Goal: Task Accomplishment & Management: Complete application form

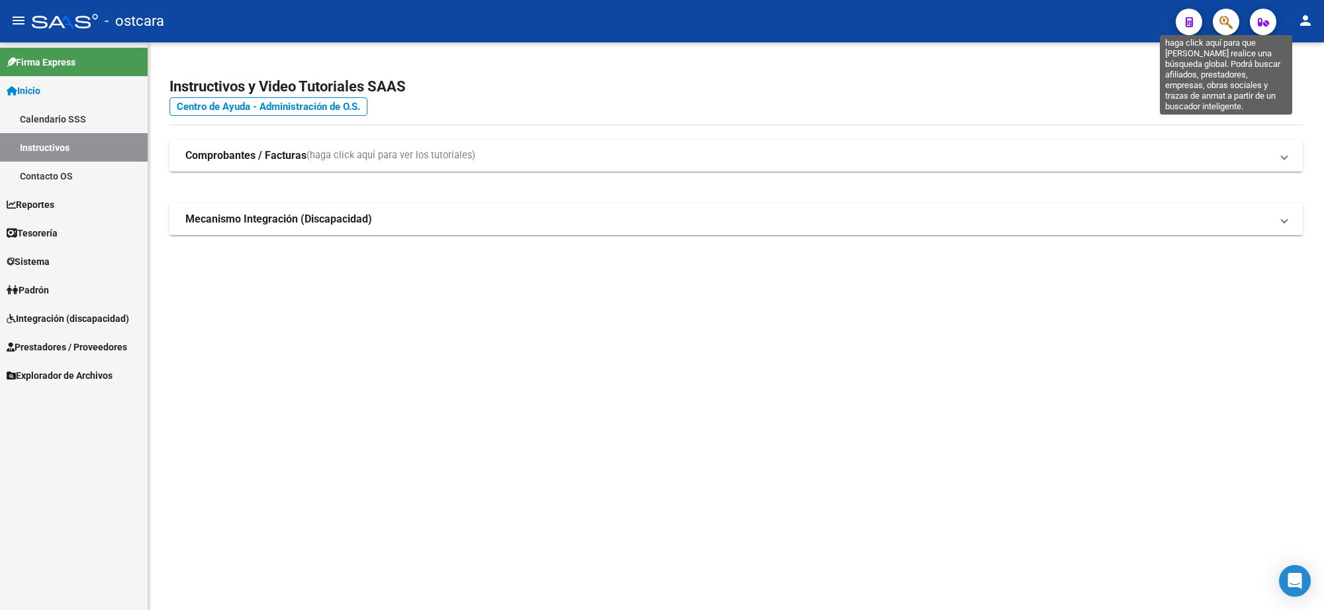
click at [1224, 21] on icon "button" at bounding box center [1226, 22] width 13 height 15
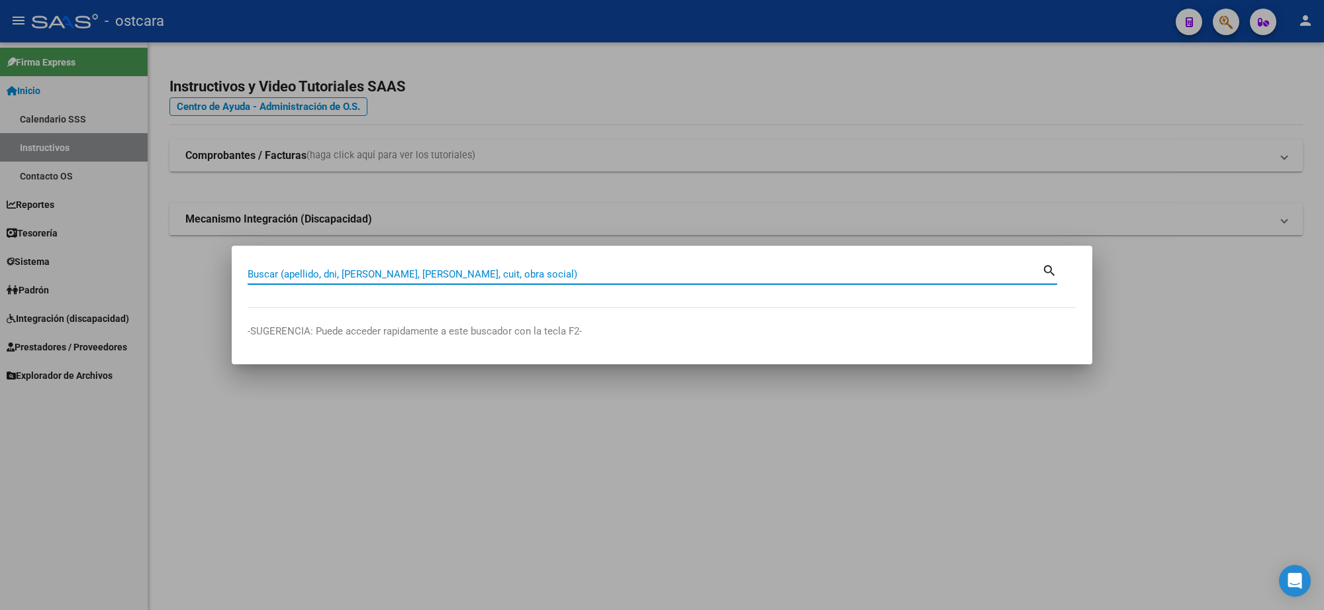
paste input "30-67426337-2"
type input "30674263372"
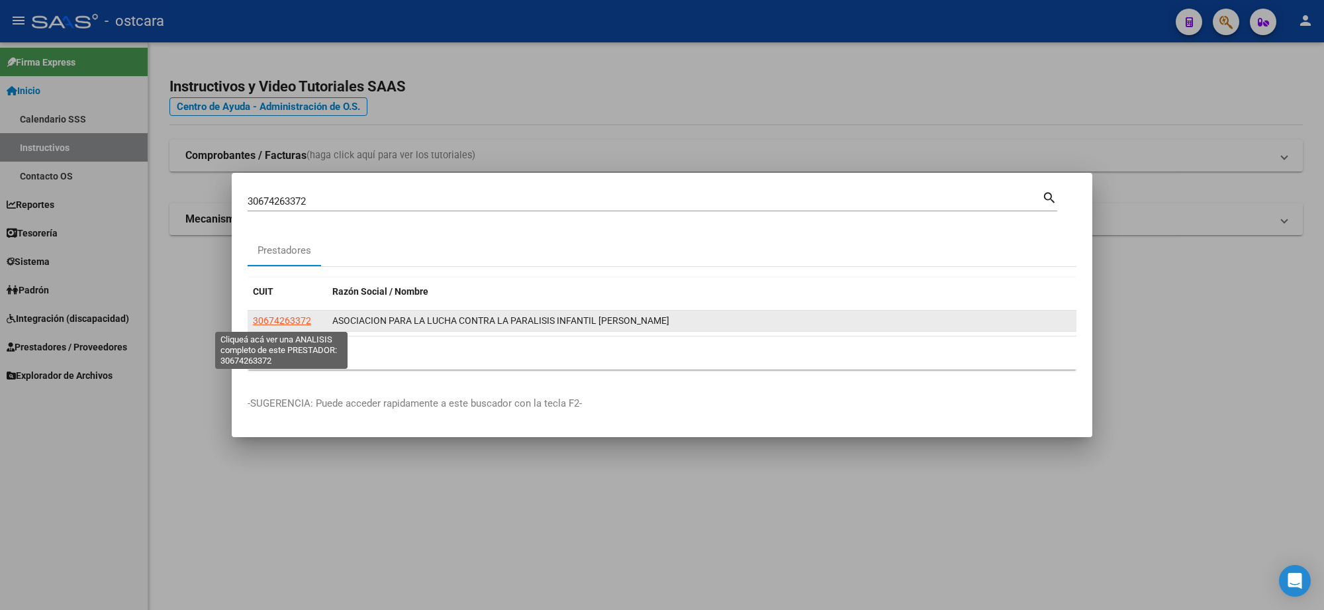
click at [289, 322] on span "30674263372" at bounding box center [282, 320] width 58 height 11
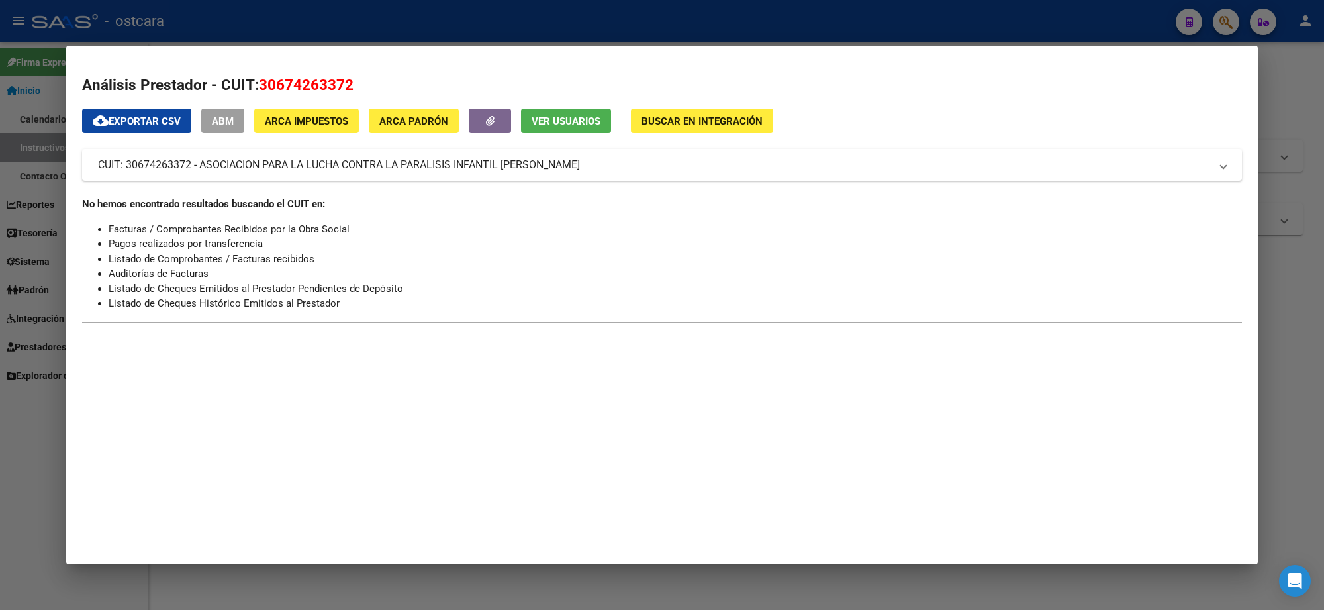
click at [587, 107] on div "Análisis Prestador - CUIT: 30674263372 cloud_download Exportar CSV ABM ARCA Imp…" at bounding box center [662, 205] width 1160 height 263
click at [580, 121] on span "Ver Usuarios" at bounding box center [566, 121] width 69 height 12
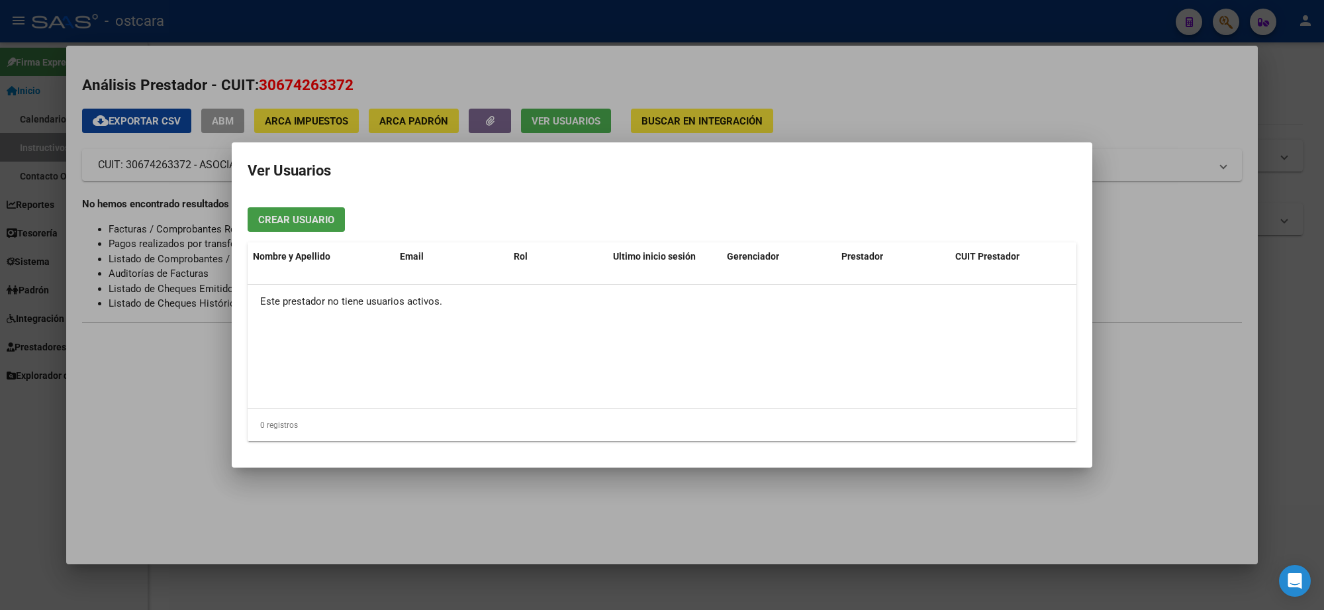
click at [318, 219] on span "Crear Usuario" at bounding box center [296, 220] width 76 height 12
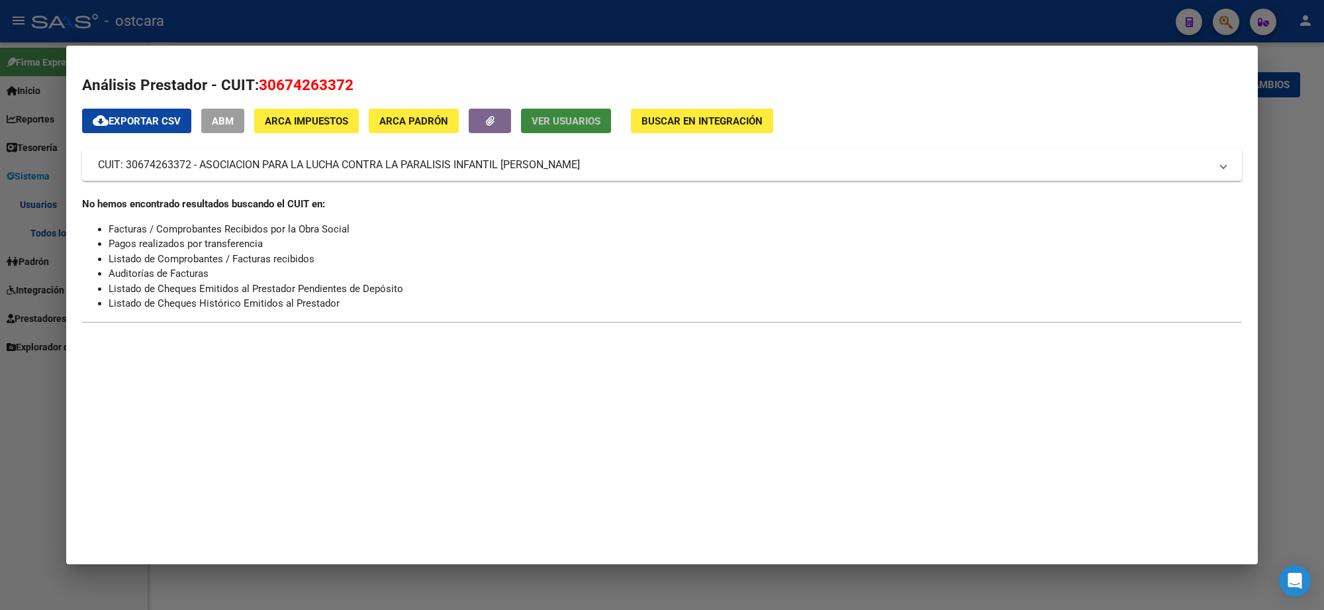
click at [587, 118] on span "Ver Usuarios" at bounding box center [566, 121] width 69 height 12
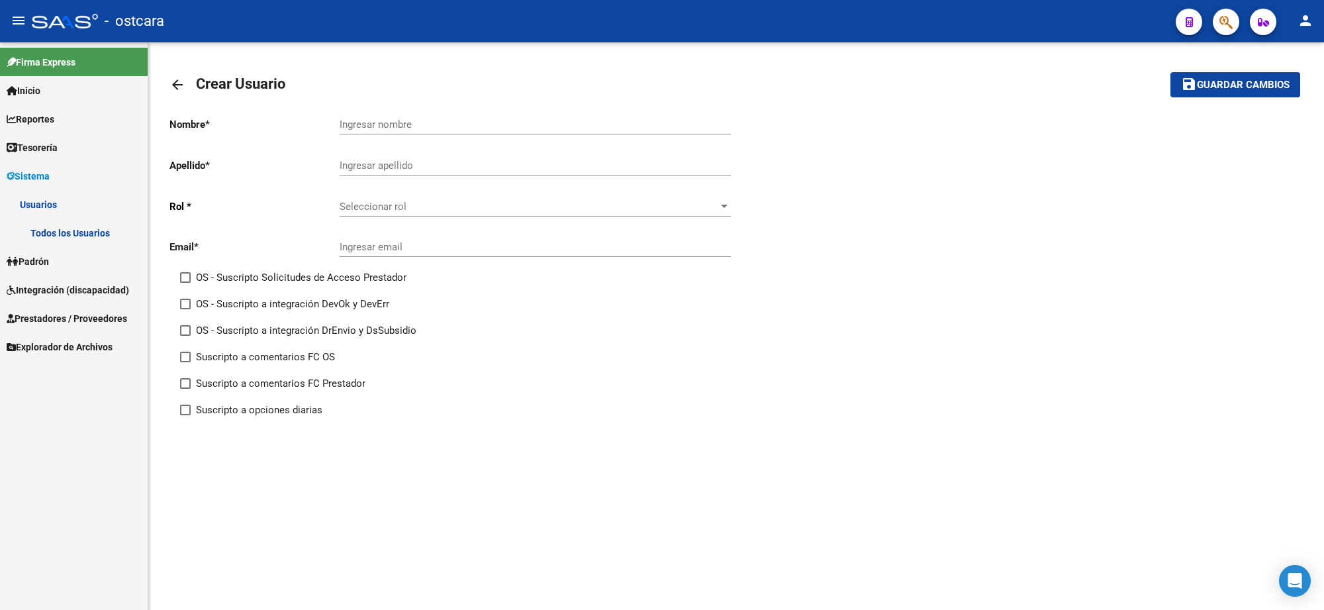
click at [40, 173] on span "Sistema" at bounding box center [28, 176] width 43 height 15
click at [45, 207] on link "Usuarios" at bounding box center [74, 204] width 148 height 28
click at [45, 254] on span "Integración (discapacidad)" at bounding box center [68, 261] width 122 height 15
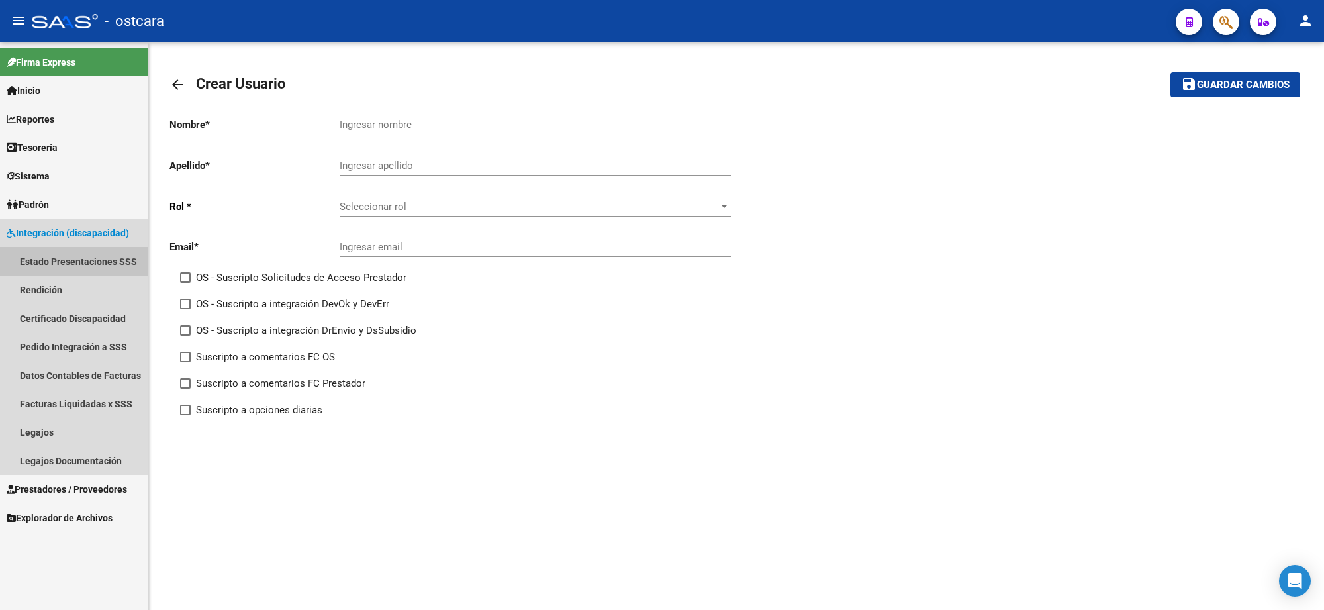
click at [58, 257] on link "Estado Presentaciones SSS" at bounding box center [74, 261] width 148 height 28
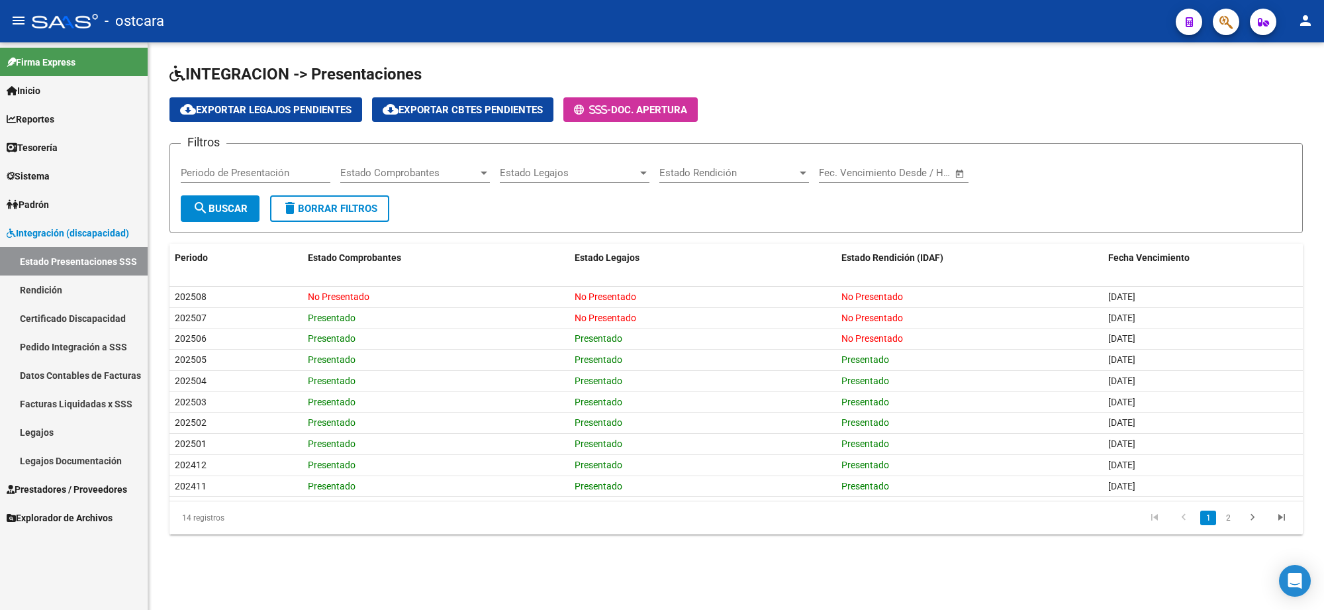
click at [1229, 15] on icon "button" at bounding box center [1226, 22] width 13 height 15
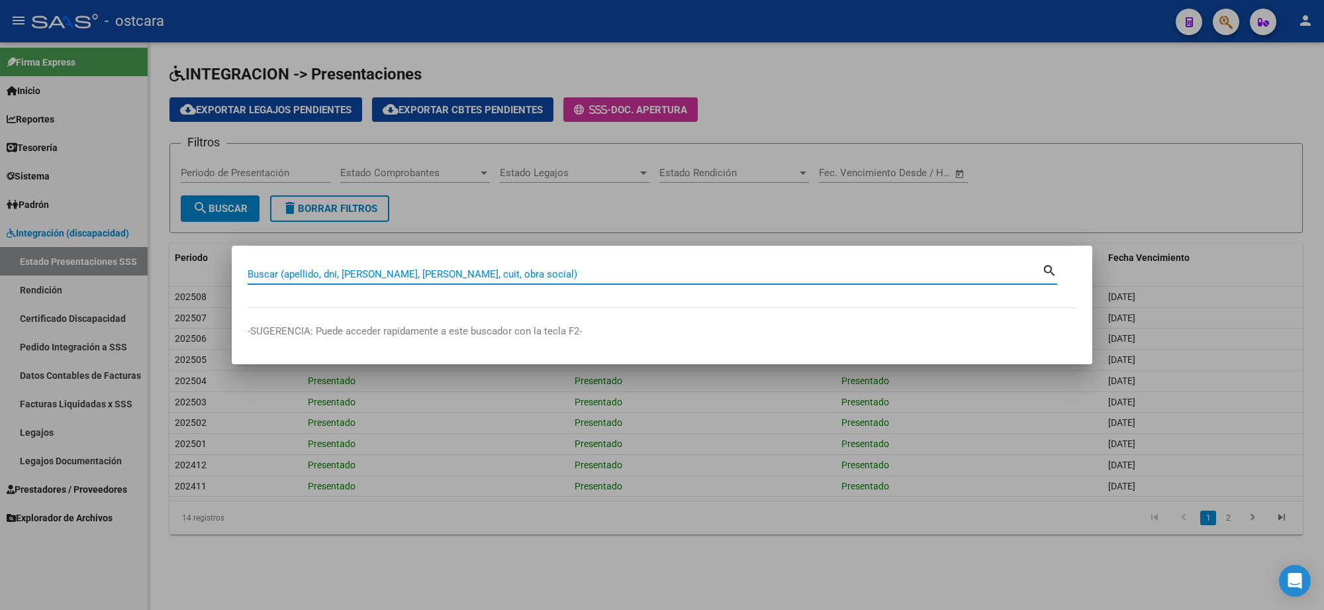
paste input "30-67426337-2"
type input "30674263372"
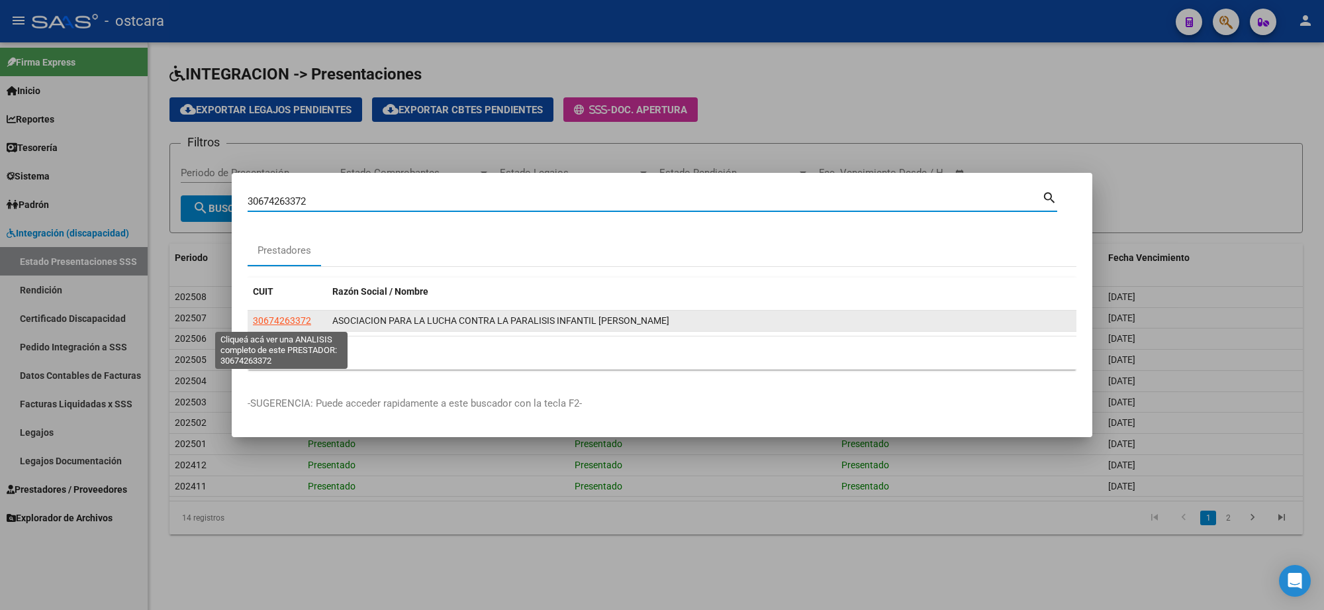
click at [286, 321] on span "30674263372" at bounding box center [282, 320] width 58 height 11
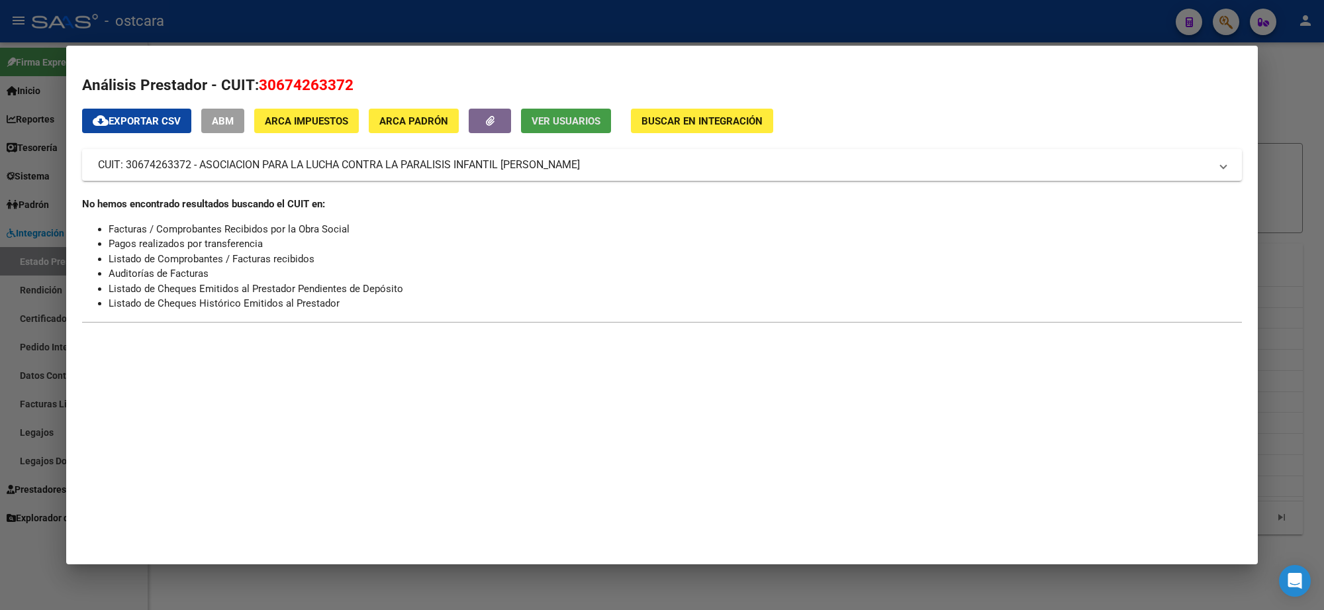
click at [583, 121] on span "Ver Usuarios" at bounding box center [566, 121] width 69 height 12
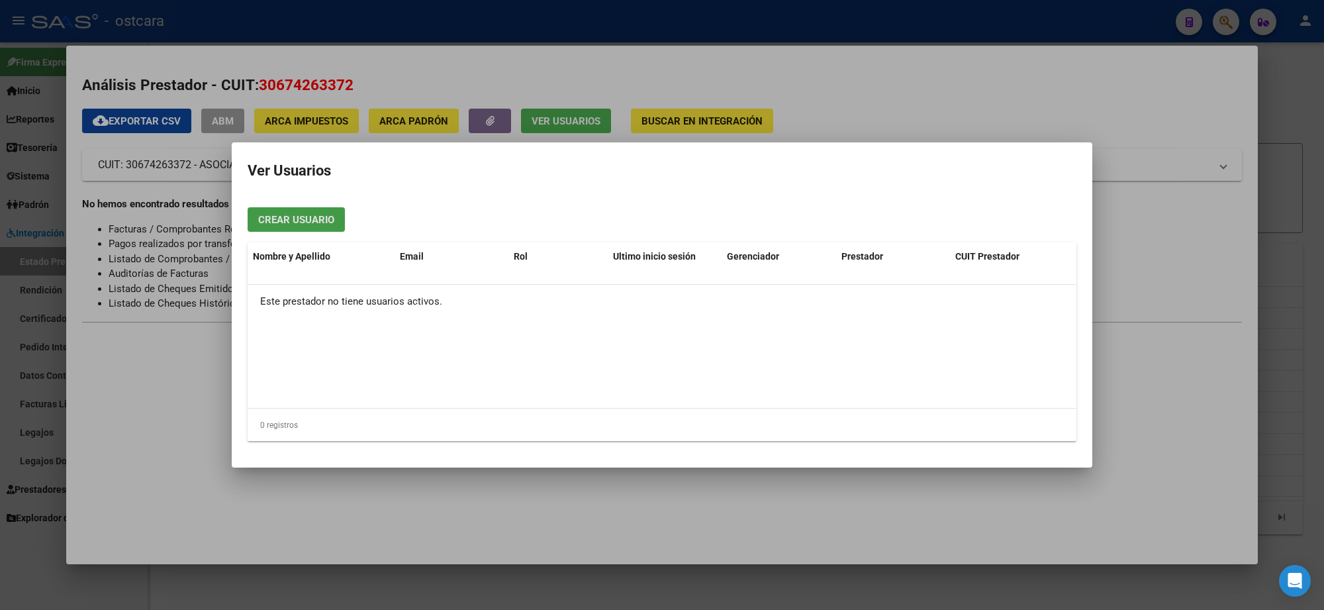
click at [295, 215] on span "Crear Usuario" at bounding box center [296, 220] width 76 height 12
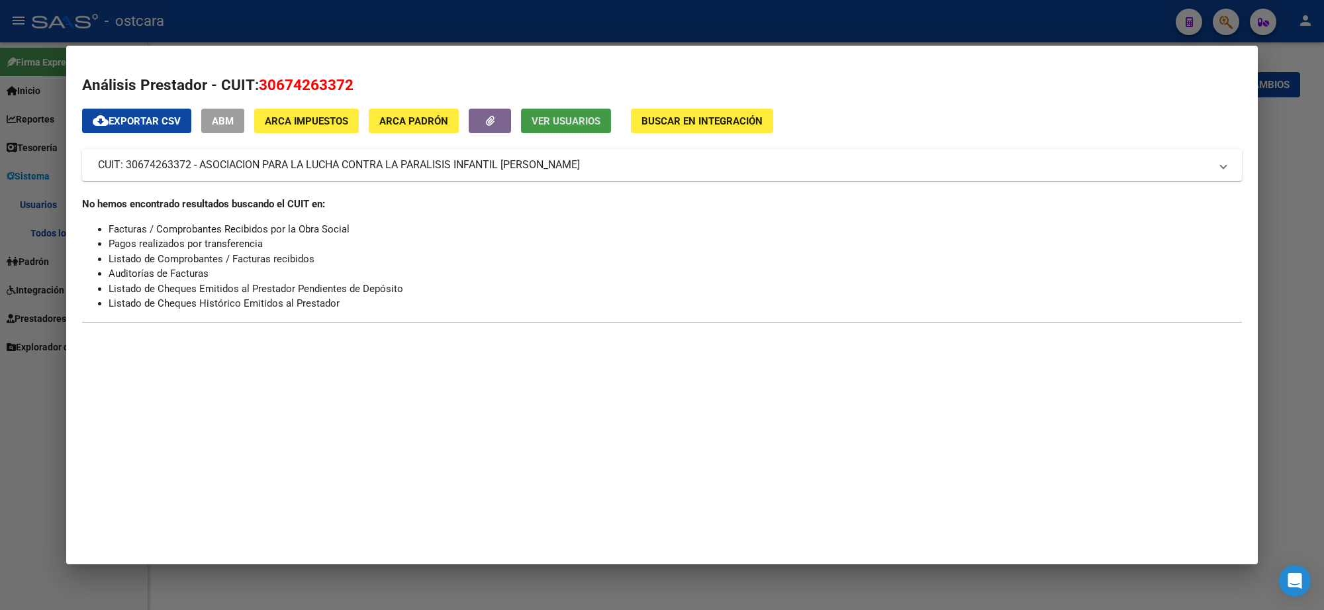
click at [932, 17] on div at bounding box center [662, 305] width 1324 height 610
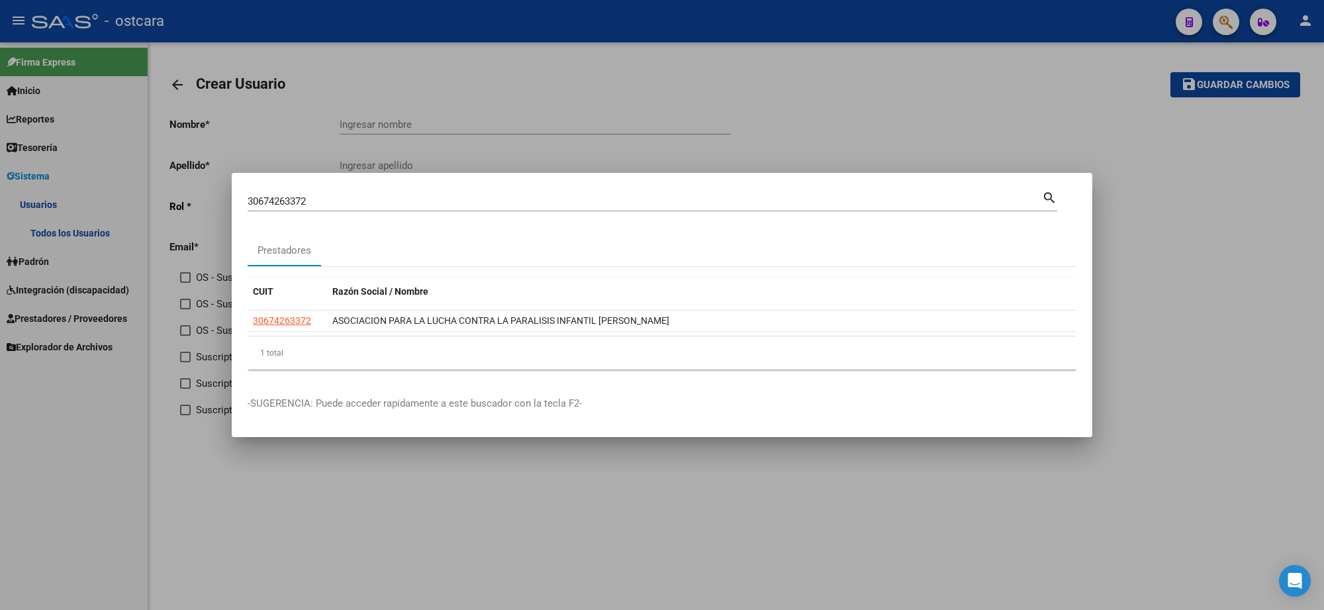
click at [771, 34] on div at bounding box center [662, 305] width 1324 height 610
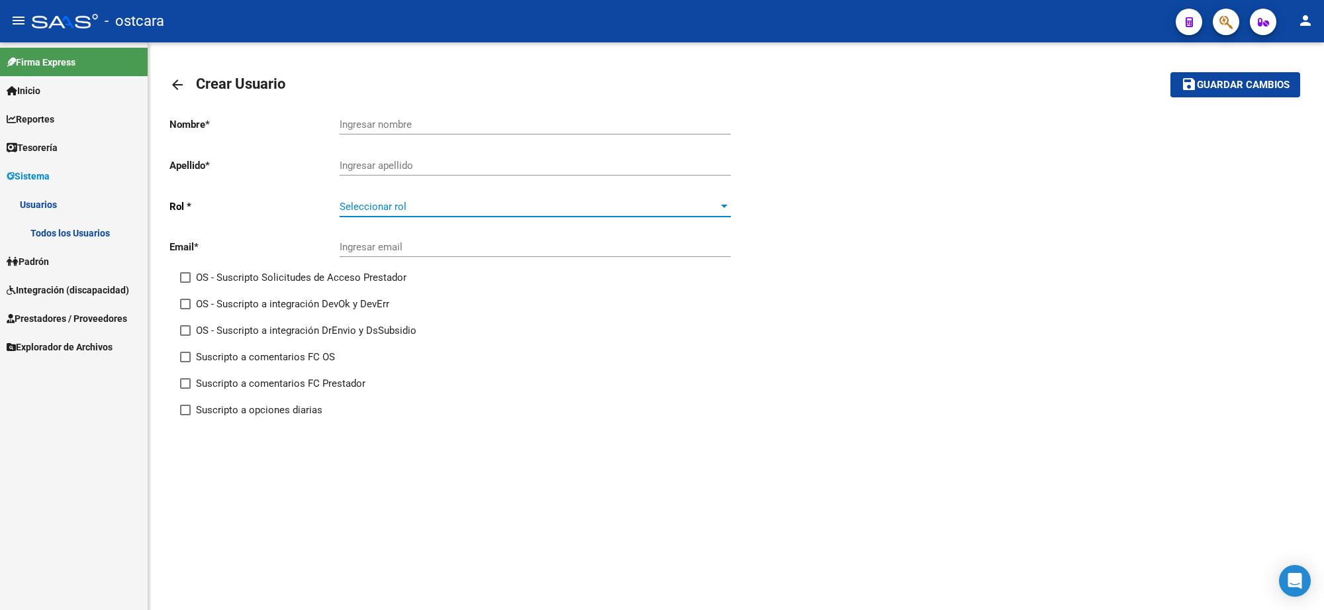
click at [542, 203] on span "Seleccionar rol" at bounding box center [529, 207] width 379 height 12
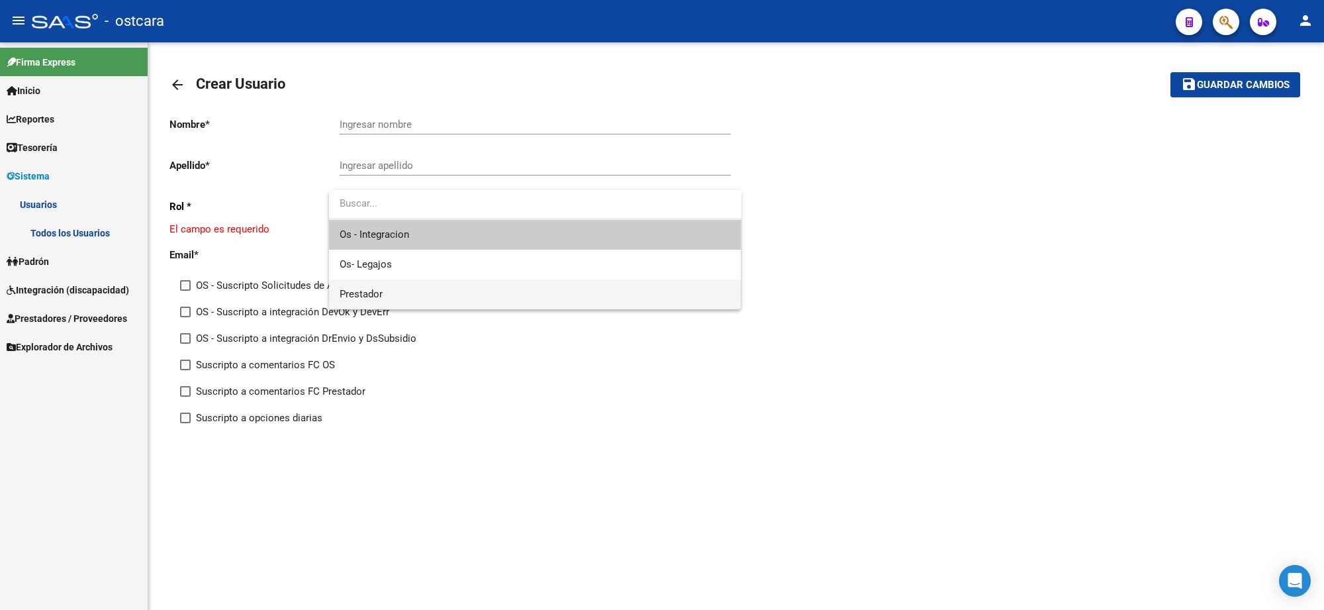
click at [477, 303] on span "Prestador" at bounding box center [535, 294] width 391 height 30
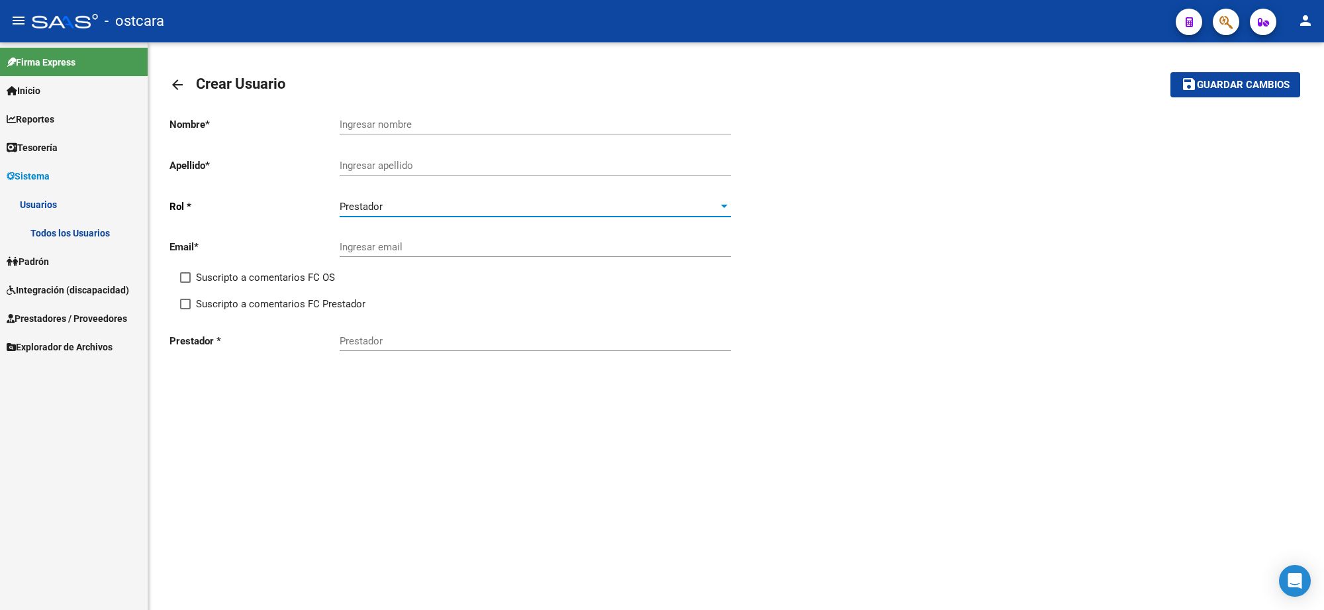
click at [427, 243] on input "Ingresar email" at bounding box center [535, 247] width 391 height 12
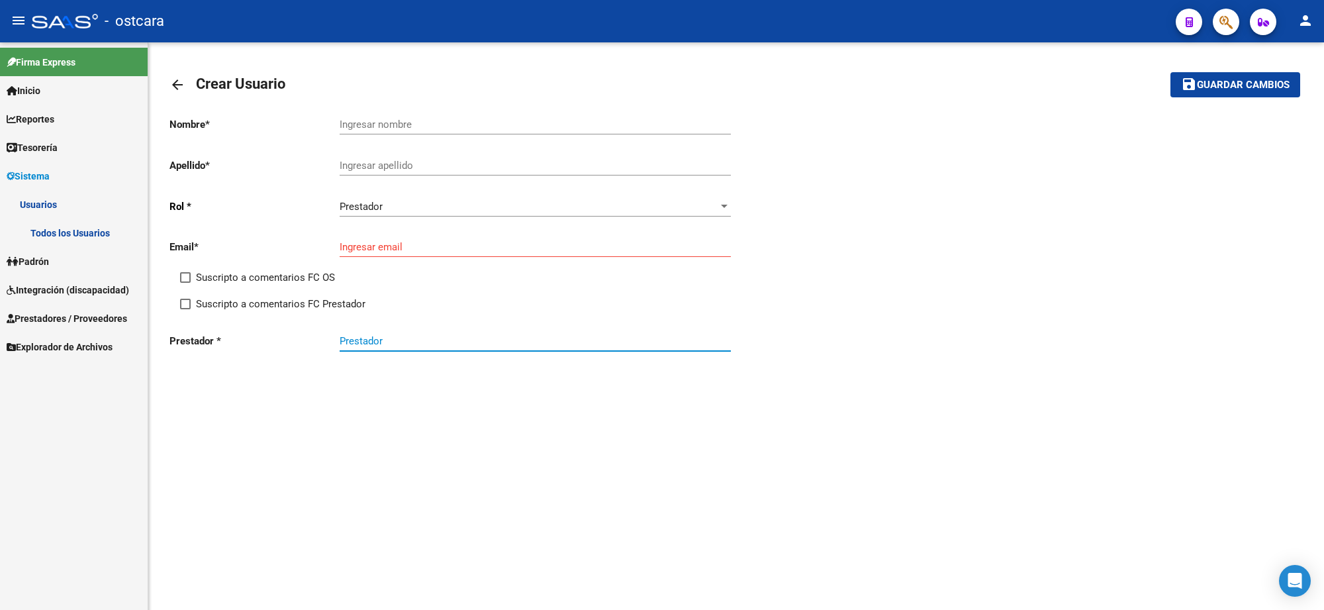
click at [440, 342] on input "Prestador" at bounding box center [535, 341] width 391 height 12
paste input "30674263372"
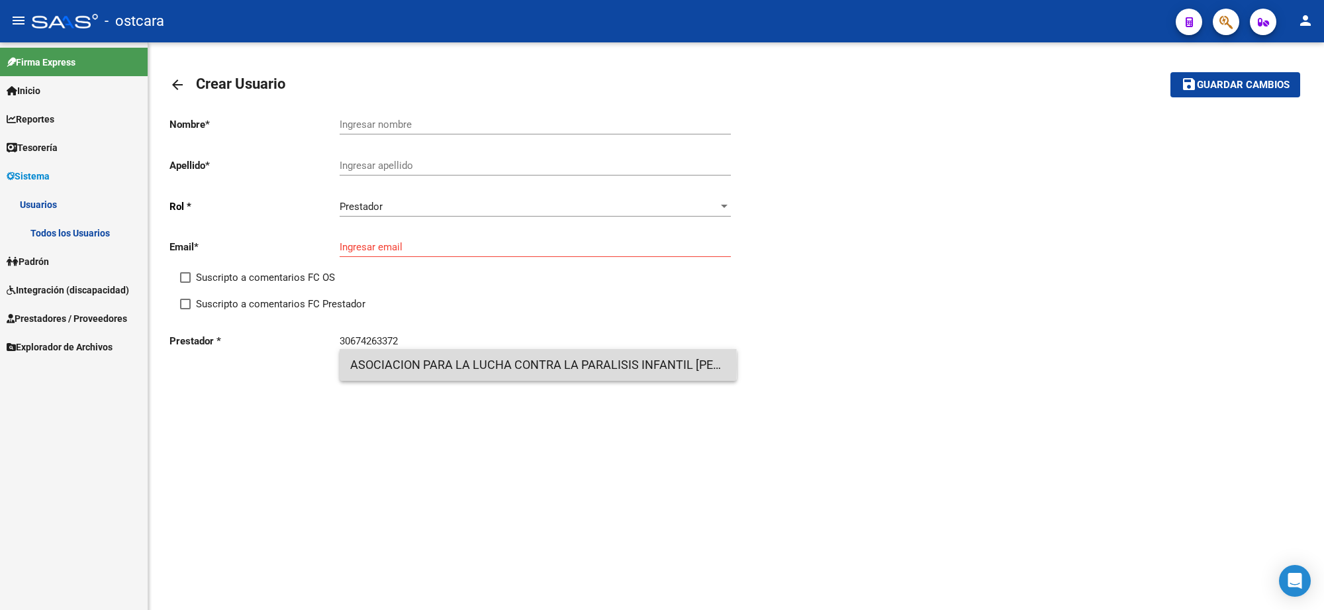
drag, startPoint x: 354, startPoint y: 365, endPoint x: 553, endPoint y: 367, distance: 198.7
click at [553, 367] on span "ASOCIACION PARA LA LUCHA CONTRA LA PARALISIS INFANTIL [PERSON_NAME]" at bounding box center [538, 365] width 376 height 32
type input "ASOCIACION PARA LA LUCHA CONTRA LA PARALISIS INFANTIL [PERSON_NAME]"
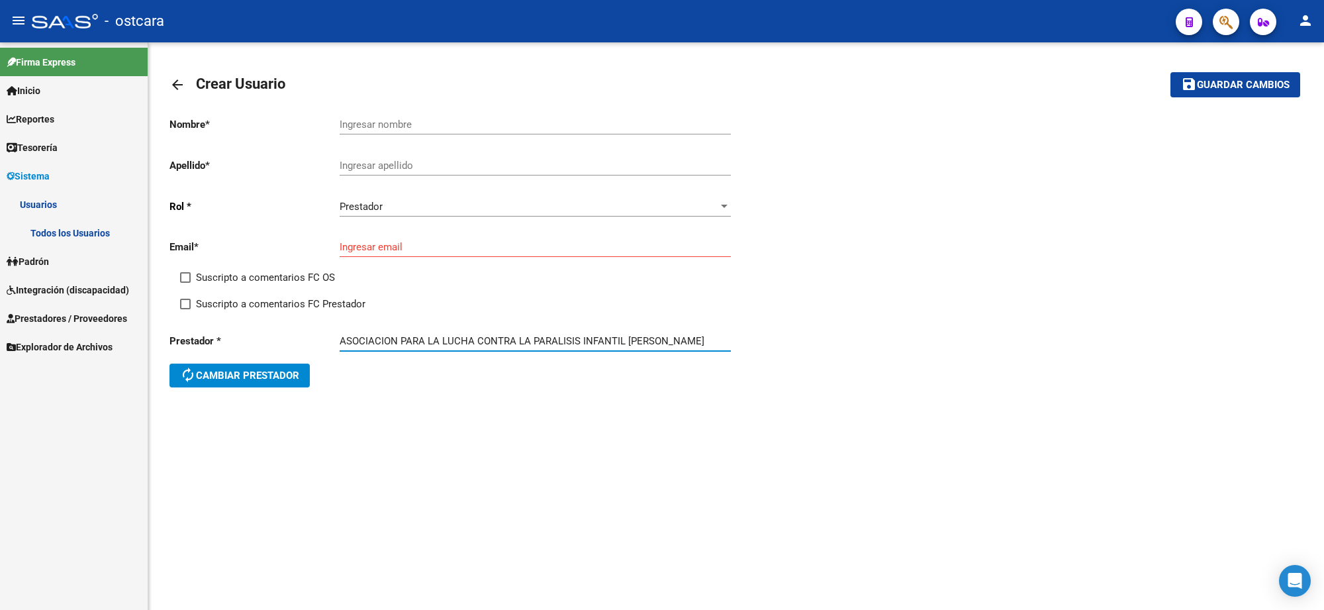
drag, startPoint x: 340, startPoint y: 341, endPoint x: 732, endPoint y: 352, distance: 392.1
click at [732, 352] on div "Prestador * ASOCIACION PARA LA LUCHA CONTRA LA PARALISIS INFANTIL [PERSON_NAME]…" at bounding box center [453, 361] width 567 height 79
click at [417, 164] on input "Ingresar apellido" at bounding box center [535, 166] width 391 height 12
paste input "ASOCIACION PARA LA LUCHA CONTRA LA PARALISIS INFANTIL [PERSON_NAME]"
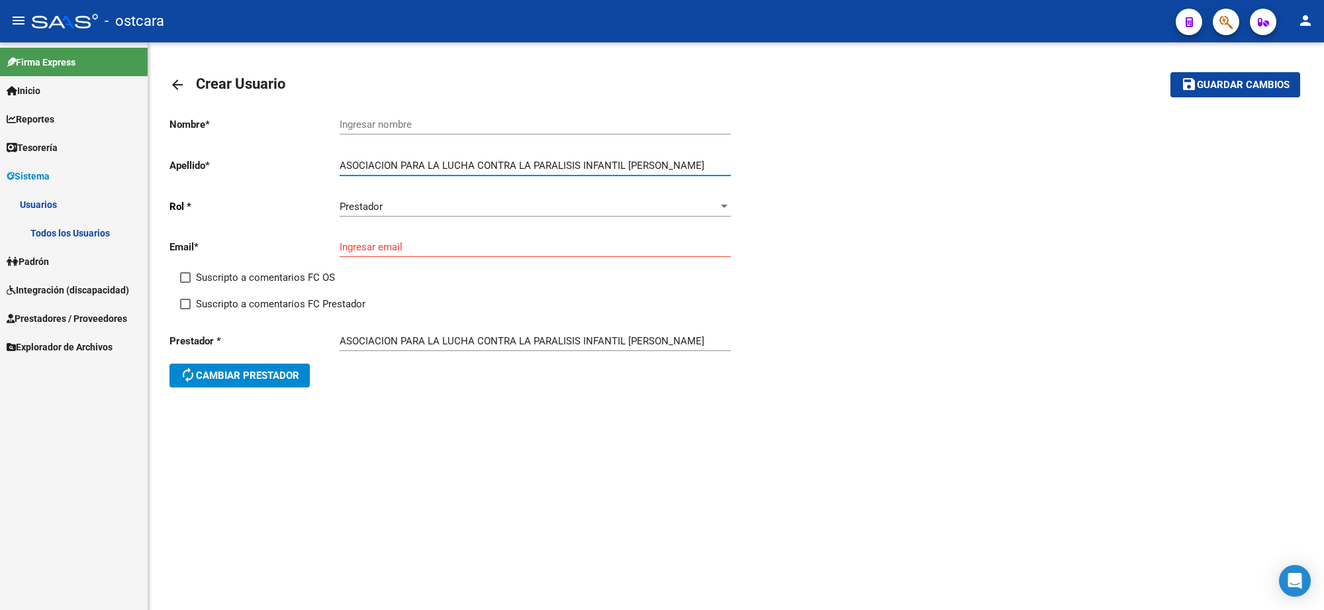
type input "ASOCIACION PARA LA LUCHA CONTRA LA PARALISIS INFANTIL [PERSON_NAME]"
click at [411, 126] on input "Ingresar nombre" at bounding box center [535, 125] width 391 height 12
type input "a"
type input "ALPI"
click at [426, 242] on input "Ingresar email" at bounding box center [535, 247] width 391 height 12
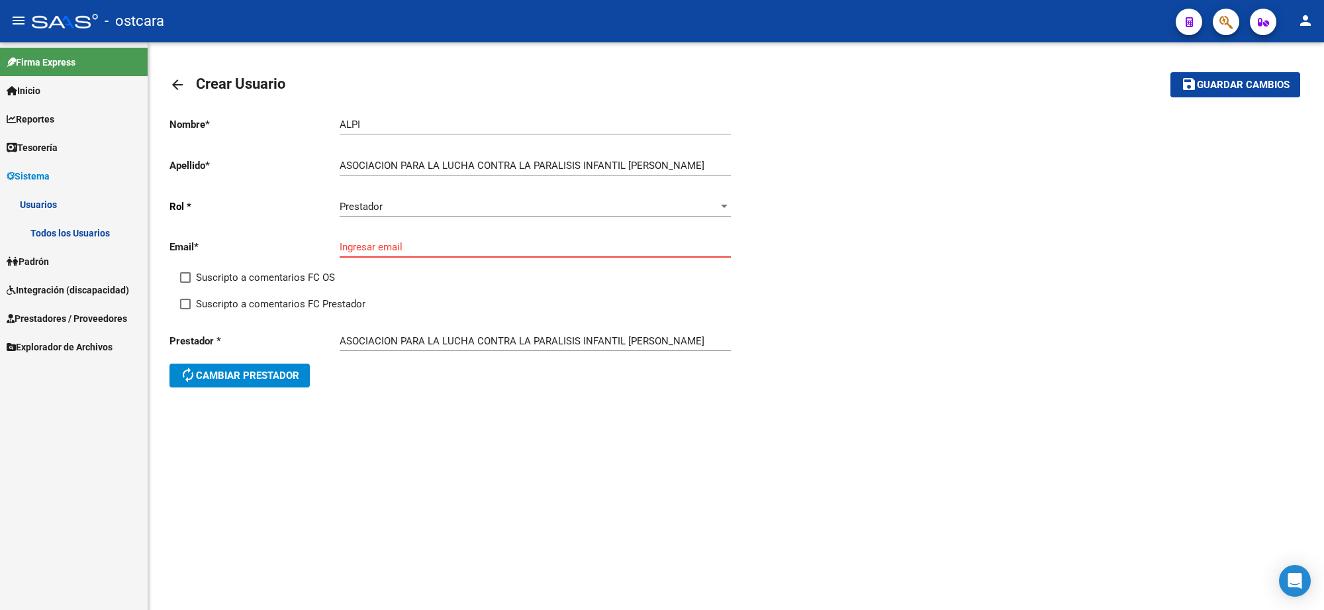
paste input "[EMAIL_ADDRESS][DOMAIN_NAME]"
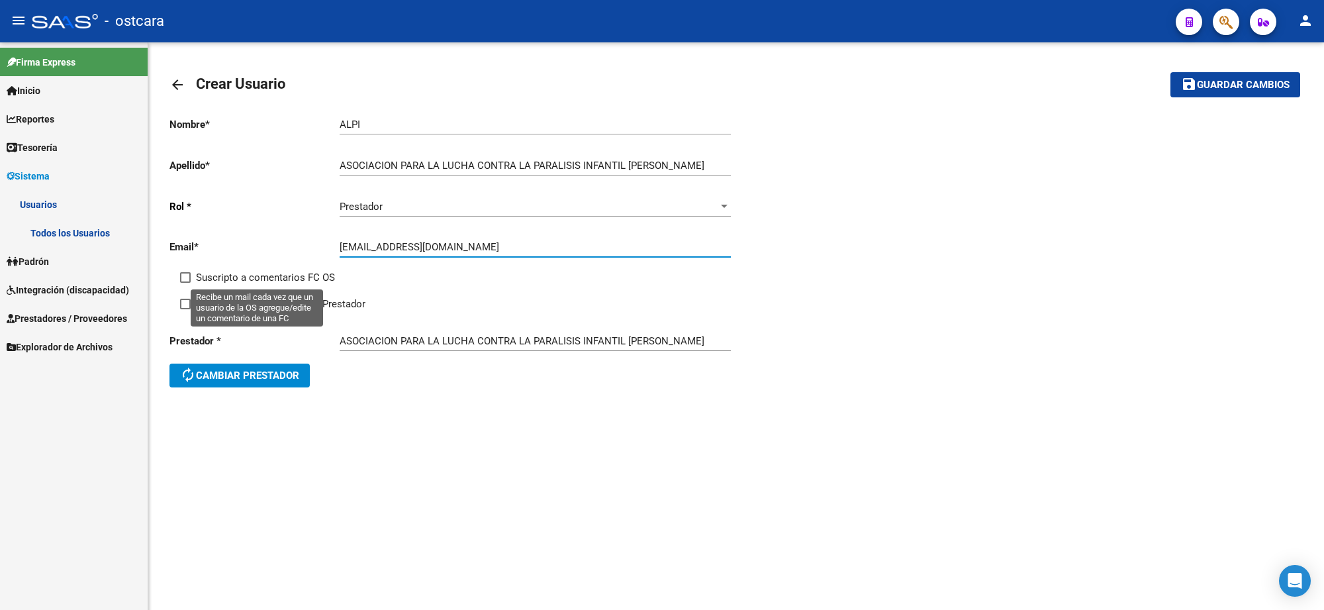
type input "[EMAIL_ADDRESS][DOMAIN_NAME]"
click at [273, 276] on span "Suscripto a comentarios FC OS" at bounding box center [265, 277] width 139 height 16
click at [185, 283] on input "Suscripto a comentarios FC OS" at bounding box center [185, 283] width 1 height 1
checkbox input "true"
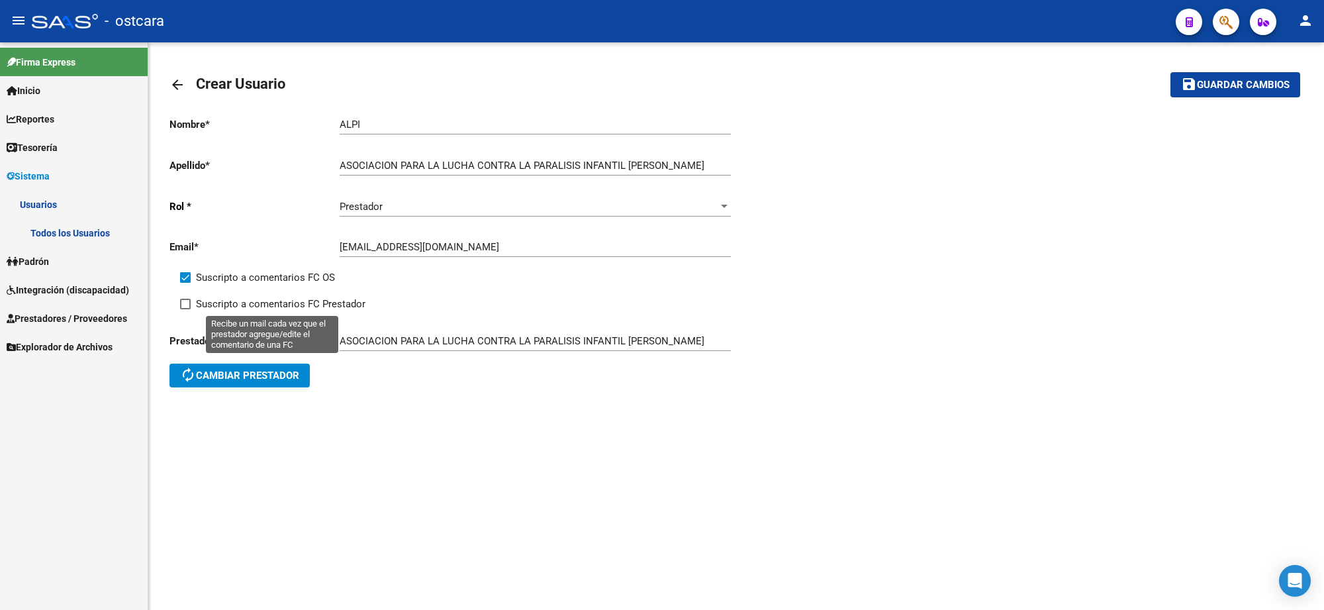
click at [281, 303] on span "Suscripto a comentarios FC Prestador" at bounding box center [281, 304] width 170 height 16
click at [185, 309] on input "Suscripto a comentarios FC Prestador" at bounding box center [185, 309] width 1 height 1
checkbox input "true"
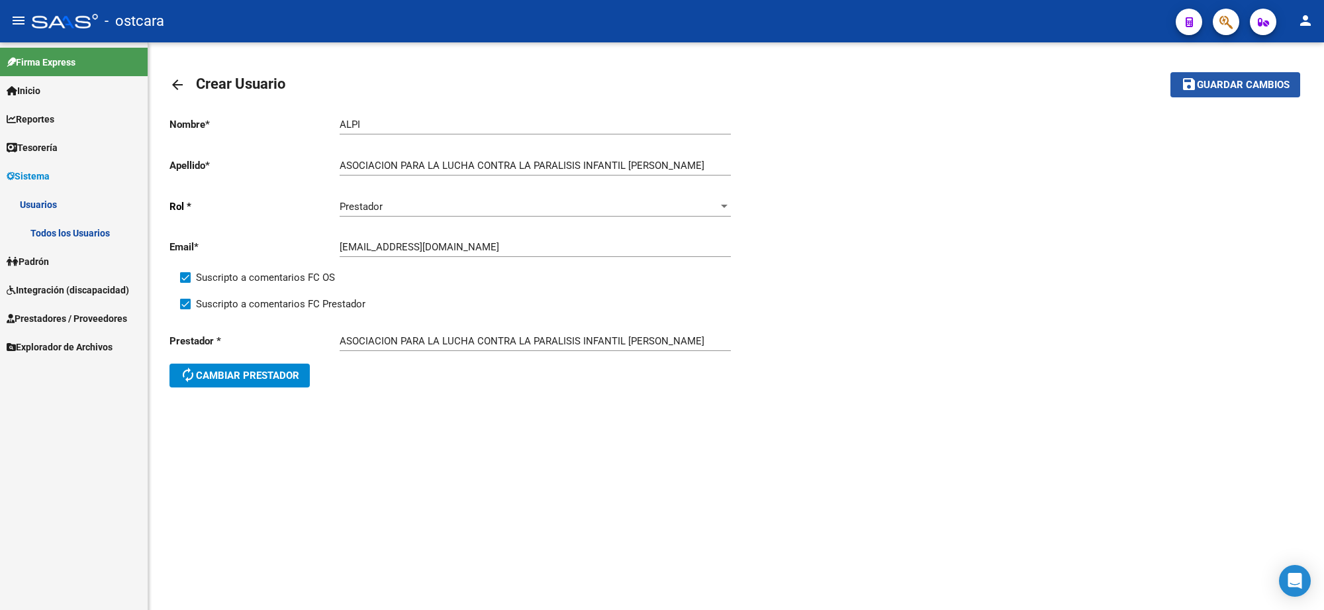
click at [1209, 87] on span "Guardar cambios" at bounding box center [1243, 85] width 93 height 12
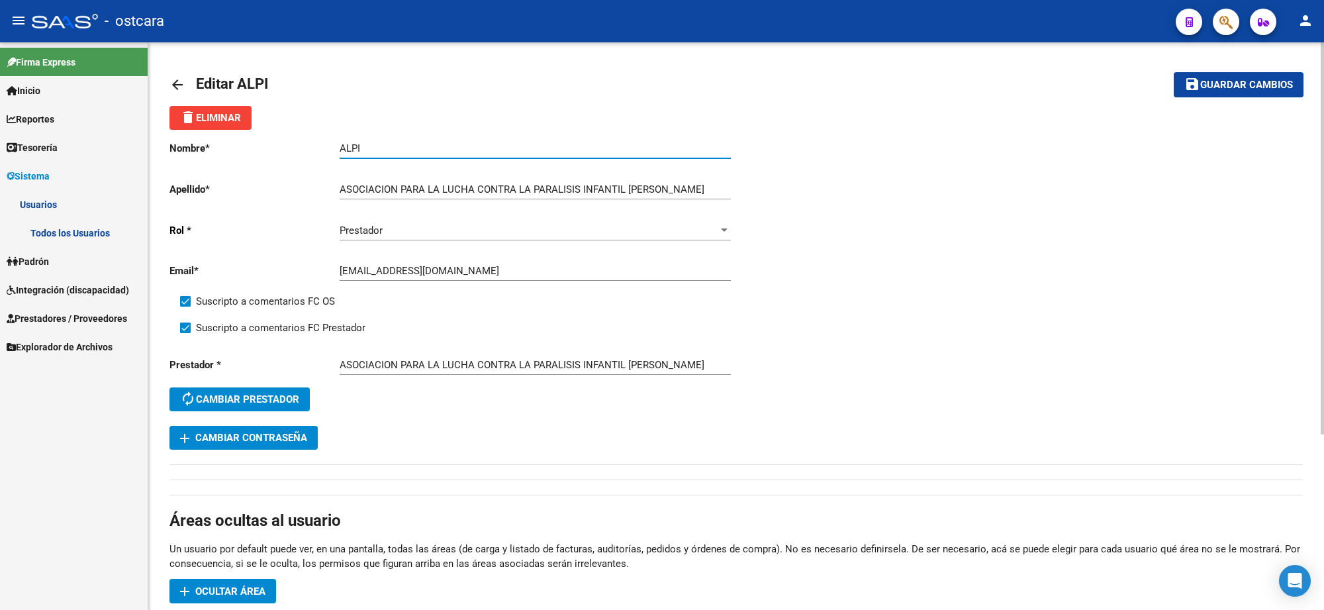
drag, startPoint x: 382, startPoint y: 147, endPoint x: 309, endPoint y: 146, distance: 72.8
click at [309, 146] on app-form-text-field "Nombre * ALPI Ingresar nombre" at bounding box center [450, 148] width 561 height 12
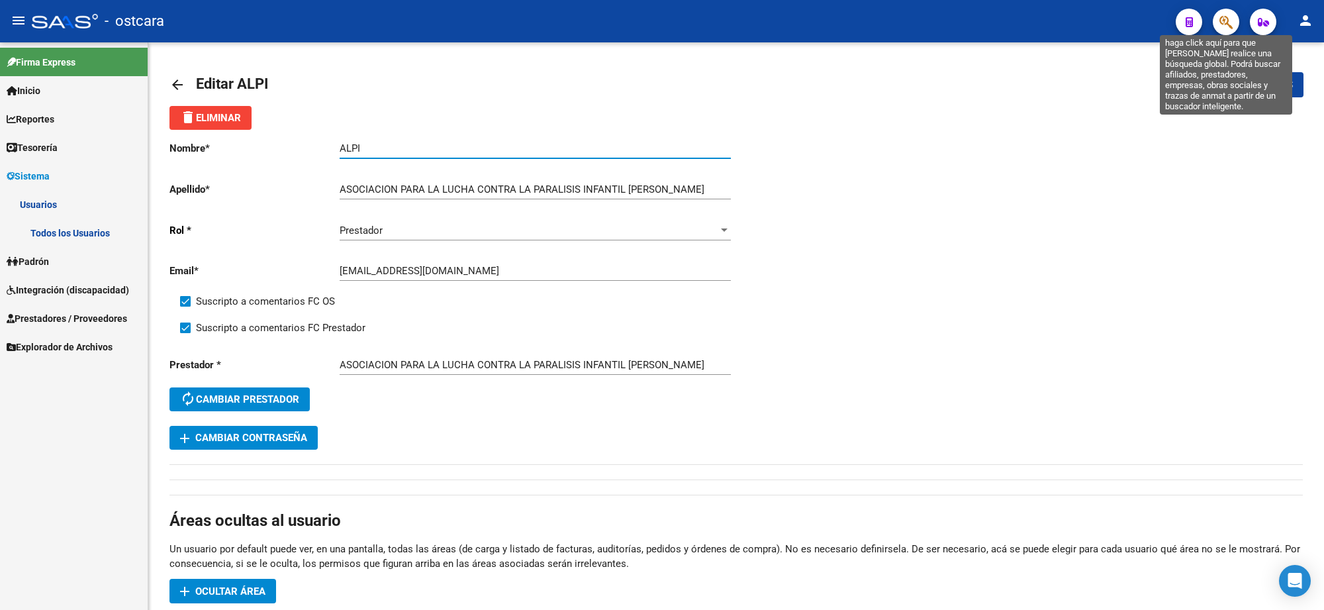
click at [1226, 22] on icon "button" at bounding box center [1226, 22] width 13 height 15
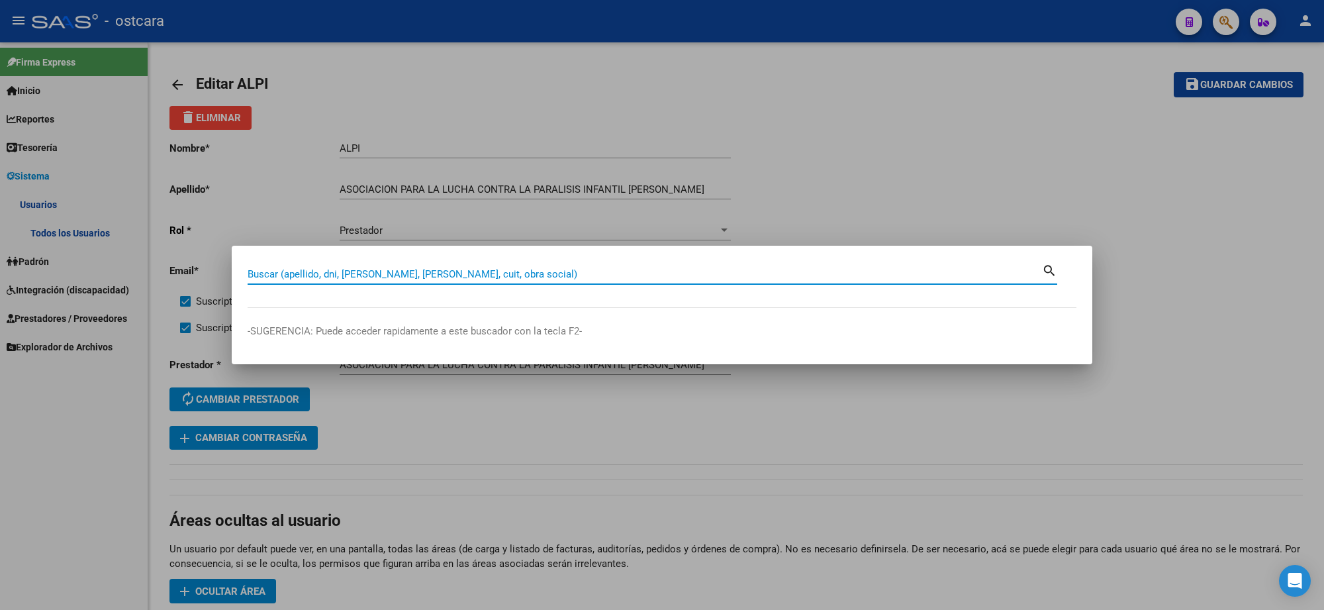
paste input "ALPI"
type input "ALPI"
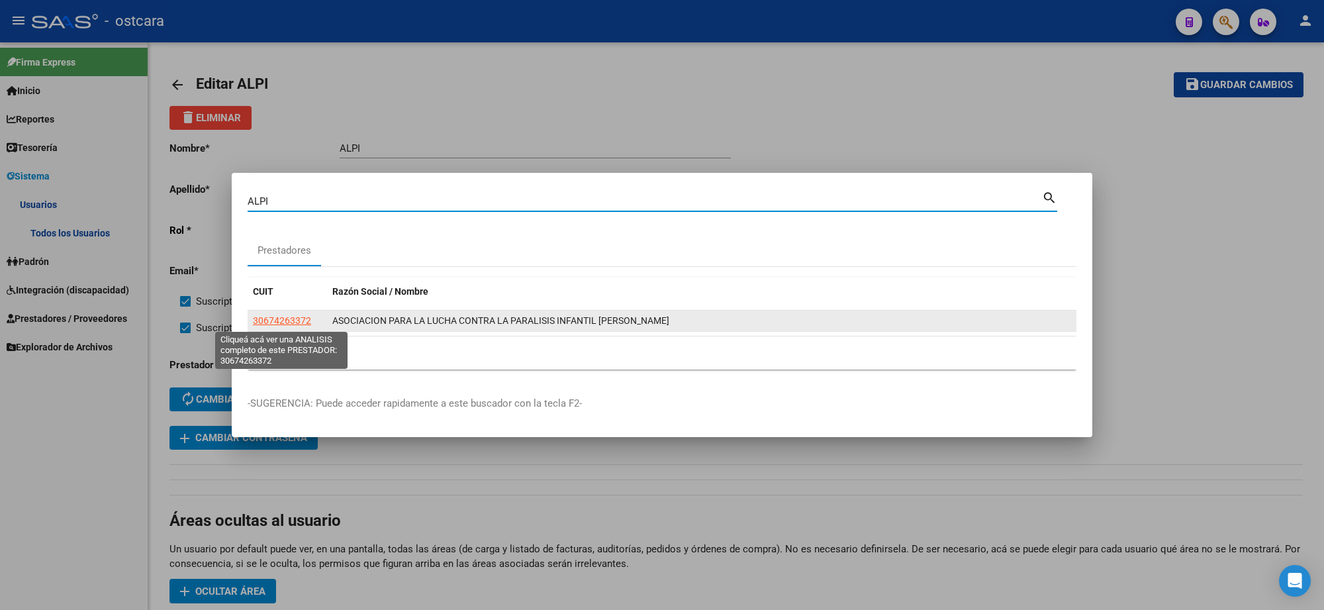
click at [299, 324] on span "30674263372" at bounding box center [282, 320] width 58 height 11
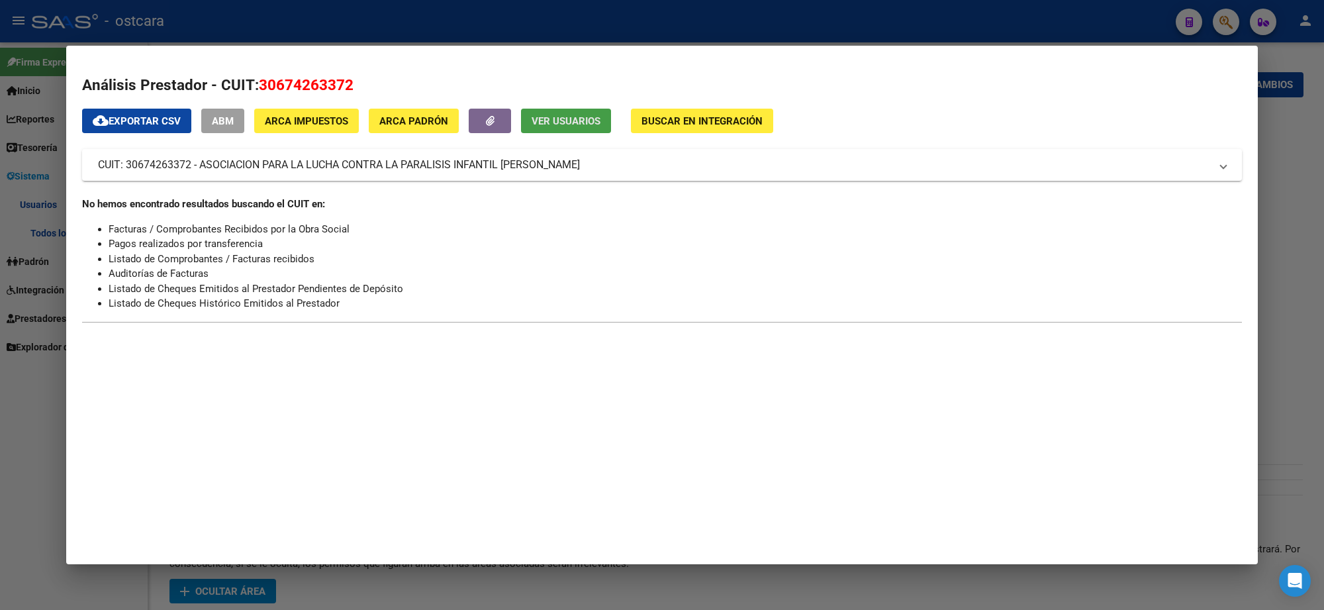
click at [571, 117] on span "Ver Usuarios" at bounding box center [566, 121] width 69 height 12
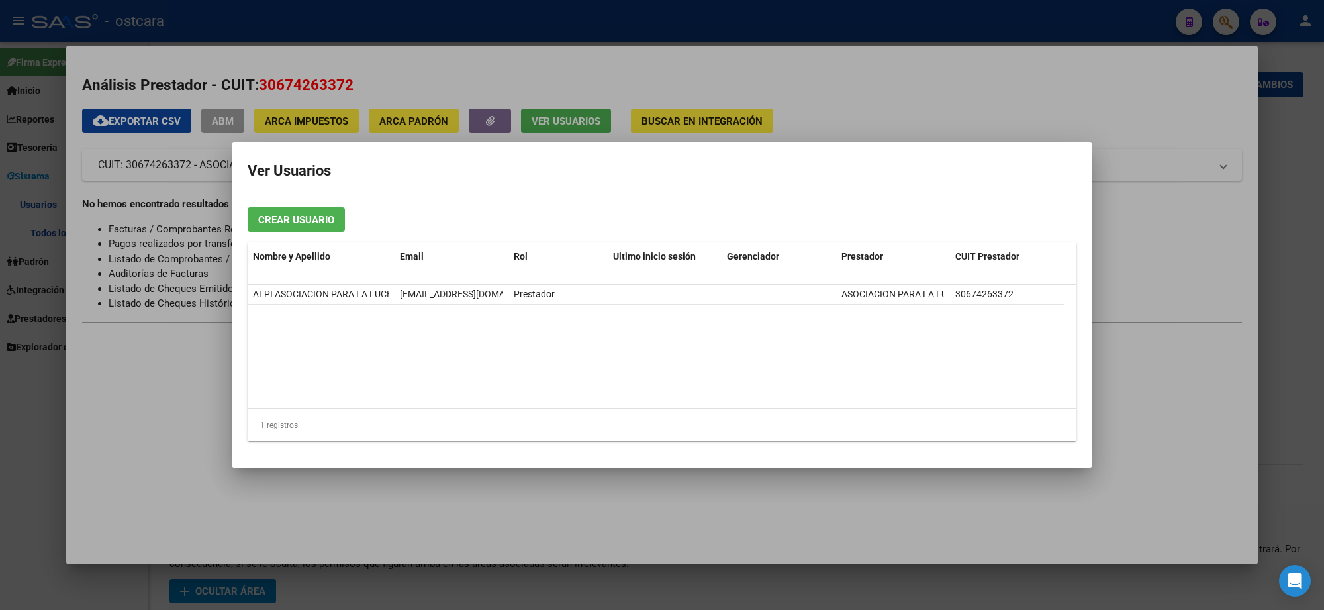
drag, startPoint x: 603, startPoint y: 292, endPoint x: 270, endPoint y: 282, distance: 333.2
click at [273, 285] on div "ALPI ASOCIACION PARA LA LUCHA CONTRA LA PARALISIS INFANTIL [PERSON_NAME] [EMAIL…" at bounding box center [656, 295] width 816 height 20
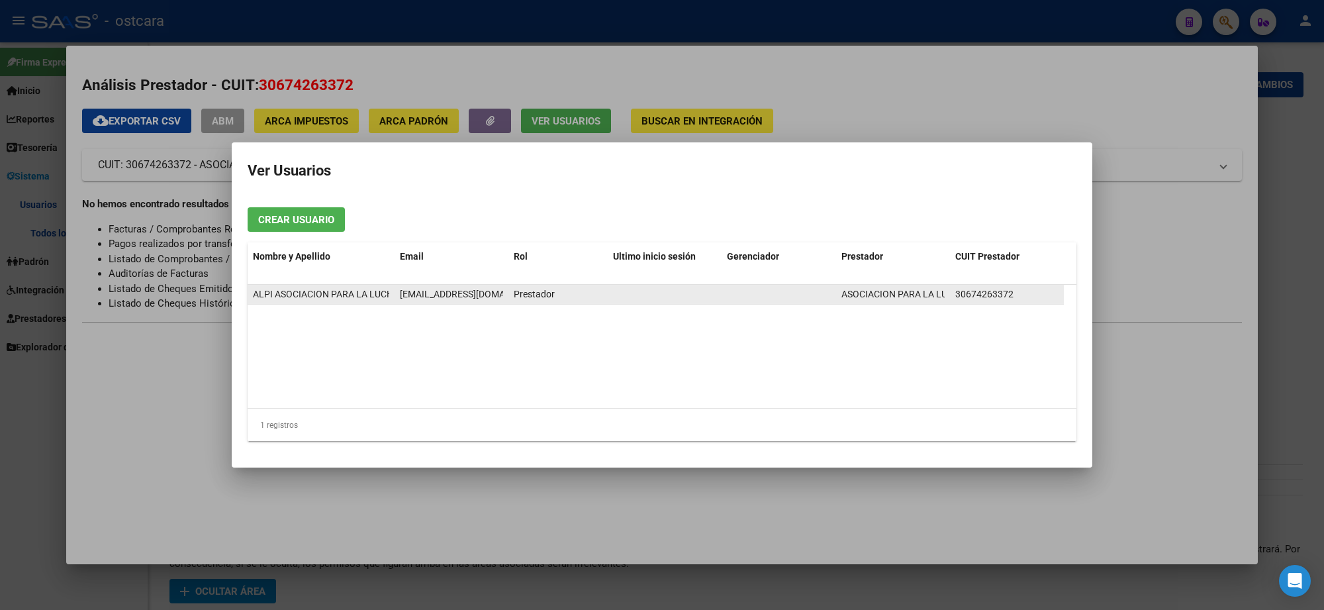
scroll to position [0, 212]
drag, startPoint x: 253, startPoint y: 292, endPoint x: 577, endPoint y: 292, distance: 323.8
click at [577, 292] on div "ALPI ASOCIACION PARA LA LUCHA CONTRA LA PARALISIS INFANTIL [PERSON_NAME] [EMAIL…" at bounding box center [656, 295] width 816 height 20
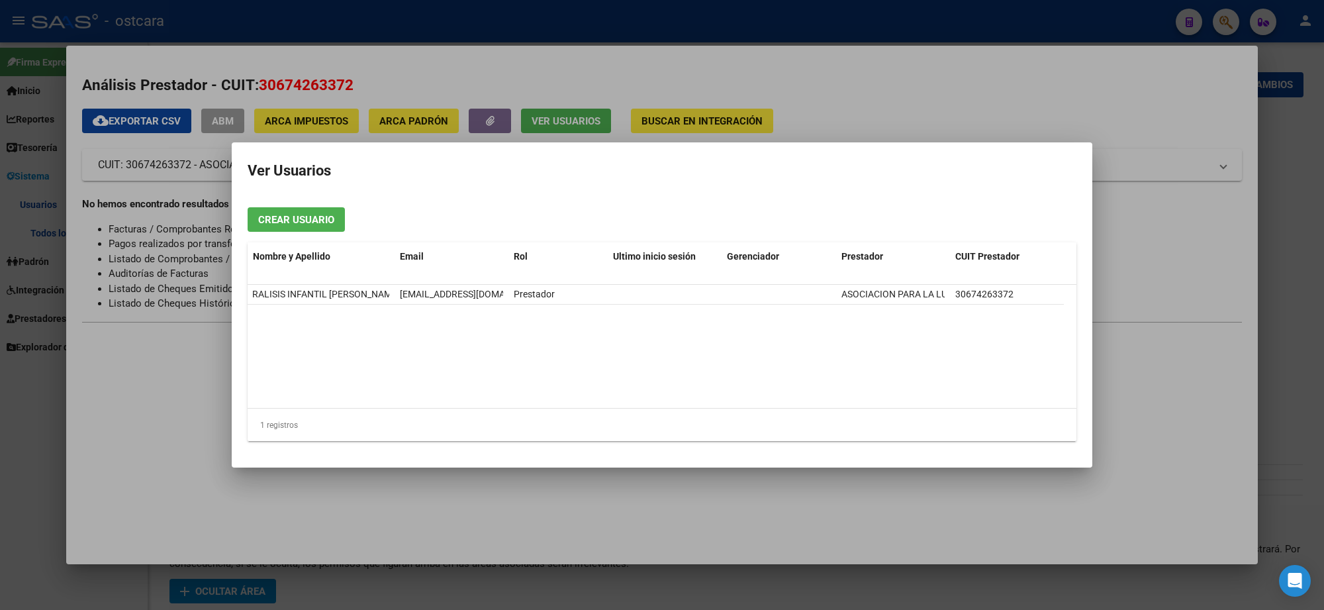
copy div "ALPI ASOCIACION PARA LA LUCHA CONTRA LA PARALISIS INFANTIL [PERSON_NAME] [EMAIL…"
click at [732, 27] on div at bounding box center [662, 305] width 1324 height 610
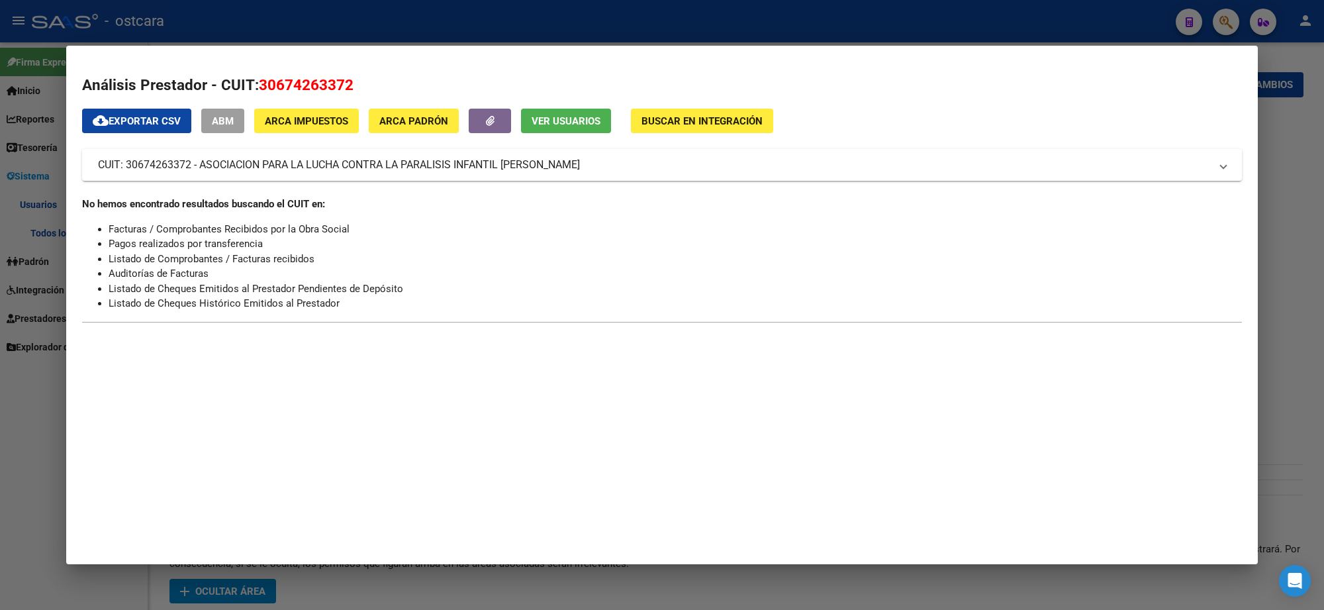
click at [732, 27] on div at bounding box center [662, 305] width 1324 height 610
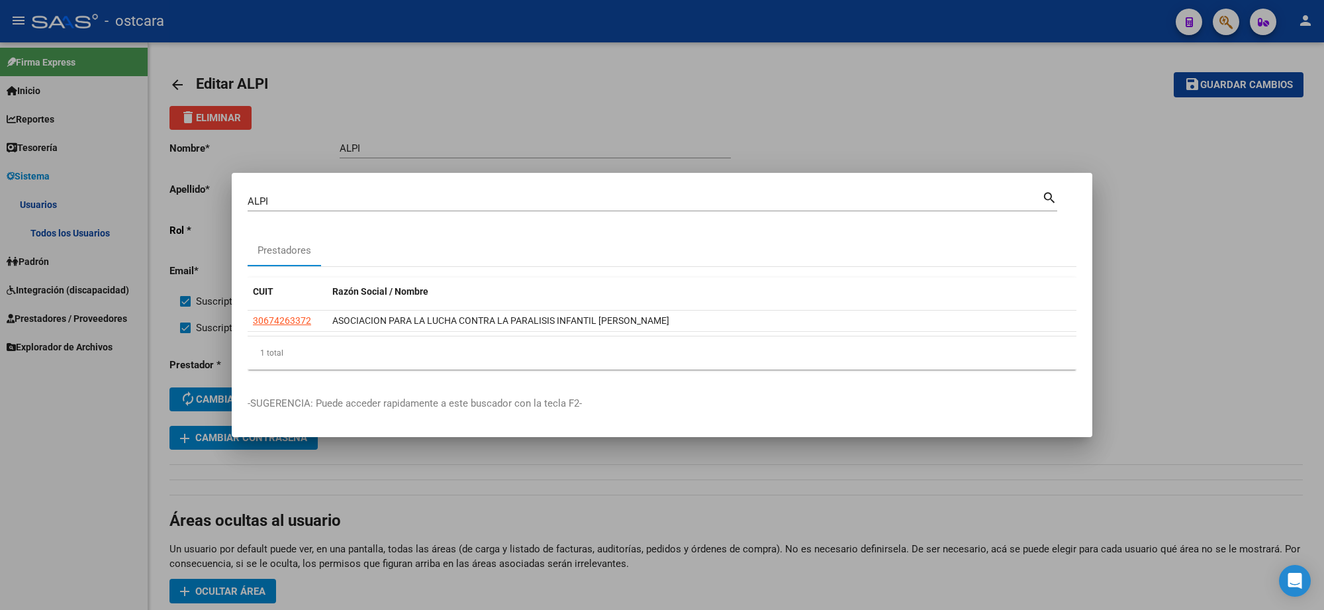
click at [732, 27] on div at bounding box center [662, 305] width 1324 height 610
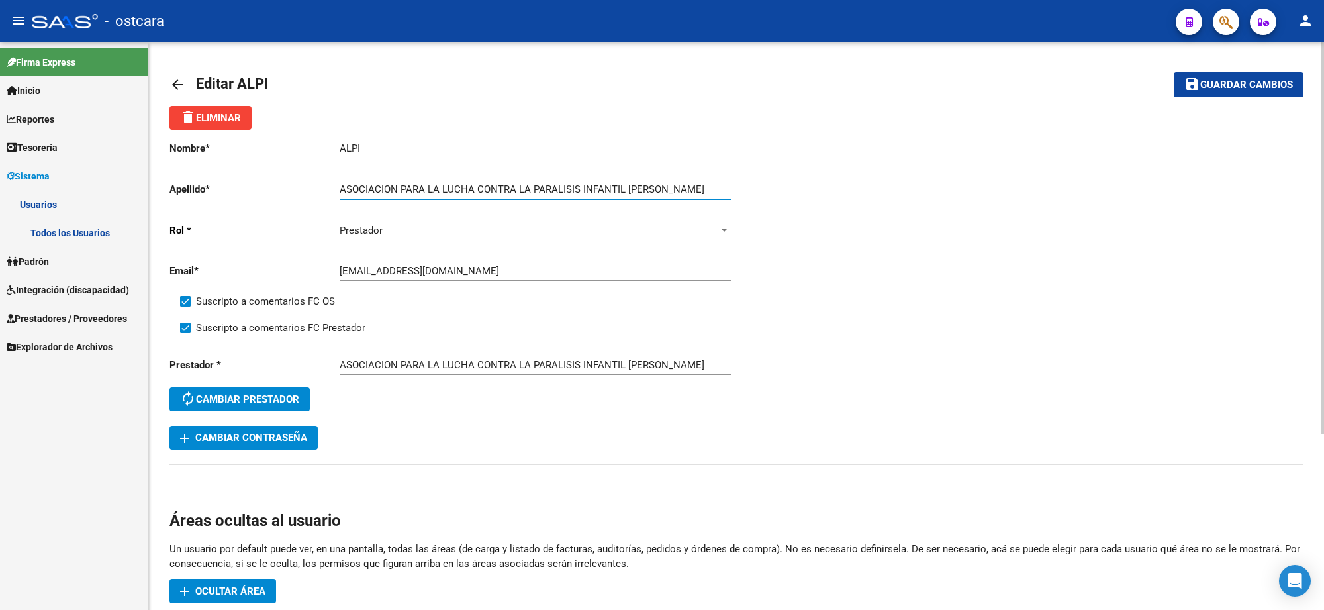
click at [626, 186] on input "ASOCIACION PARA LA LUCHA CONTRA LA PARALISIS INFANTIL [PERSON_NAME]" at bounding box center [535, 189] width 391 height 12
type input "ASOCIACION PARA LA LUCHA CONTRA LA PARALISIS INFANTIL"
click at [396, 146] on input "ALPI" at bounding box center [535, 148] width 391 height 12
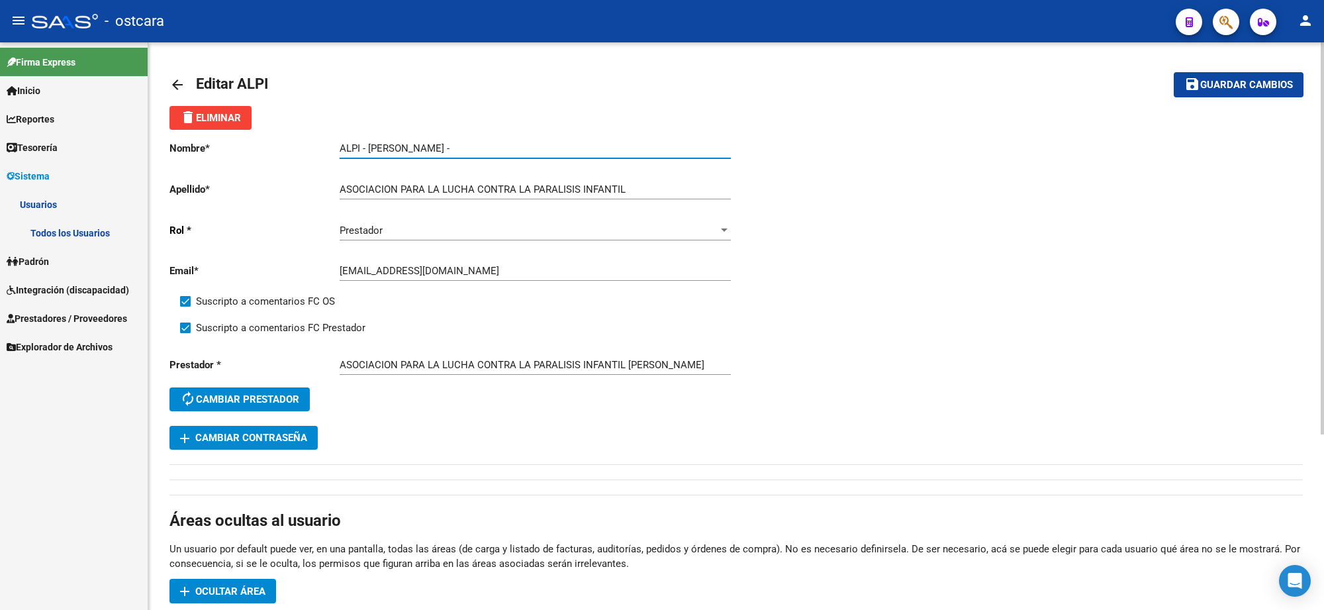
type input "ALPI - [PERSON_NAME] -"
click at [1252, 83] on span "Guardar cambios" at bounding box center [1246, 85] width 93 height 12
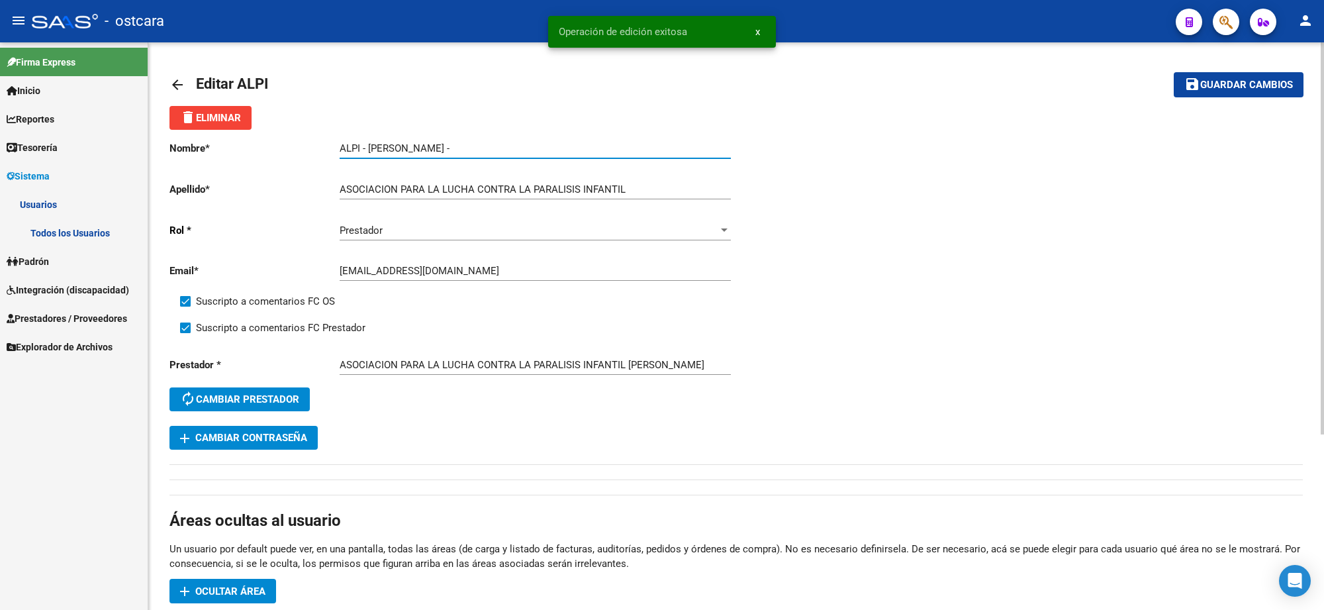
drag, startPoint x: 424, startPoint y: 144, endPoint x: 318, endPoint y: 146, distance: 106.0
click at [318, 146] on app-form-text-field "Nombre * ALPI - [PERSON_NAME] nombre" at bounding box center [450, 148] width 561 height 12
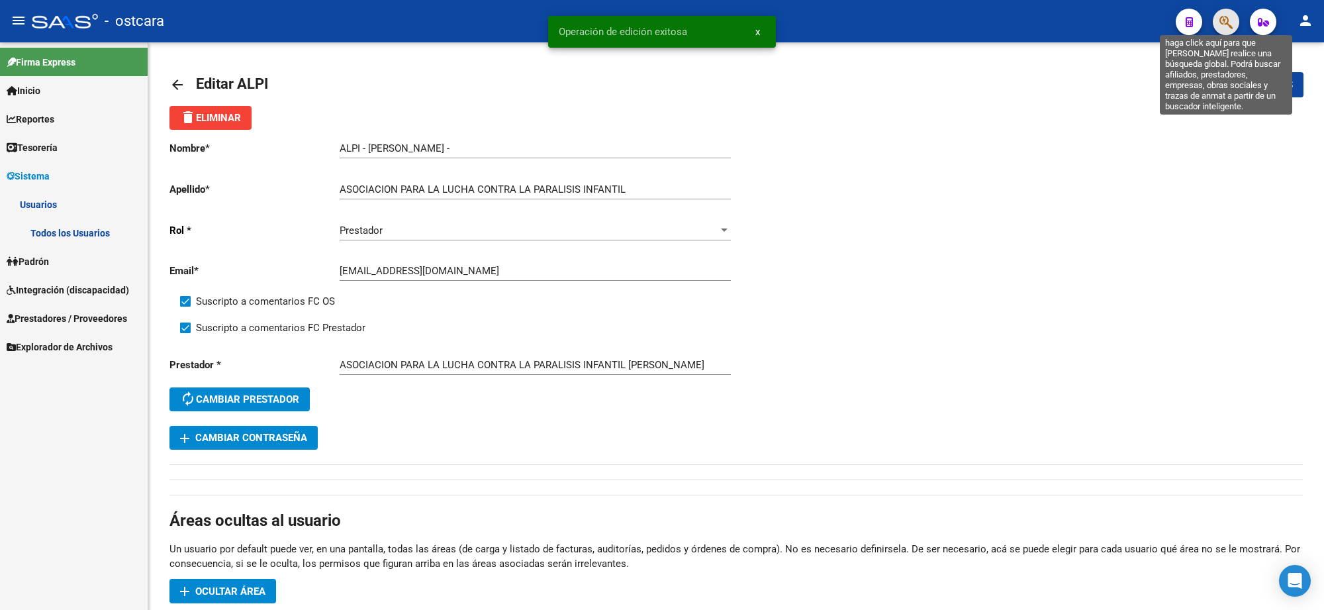
click at [1220, 26] on icon "button" at bounding box center [1226, 22] width 13 height 15
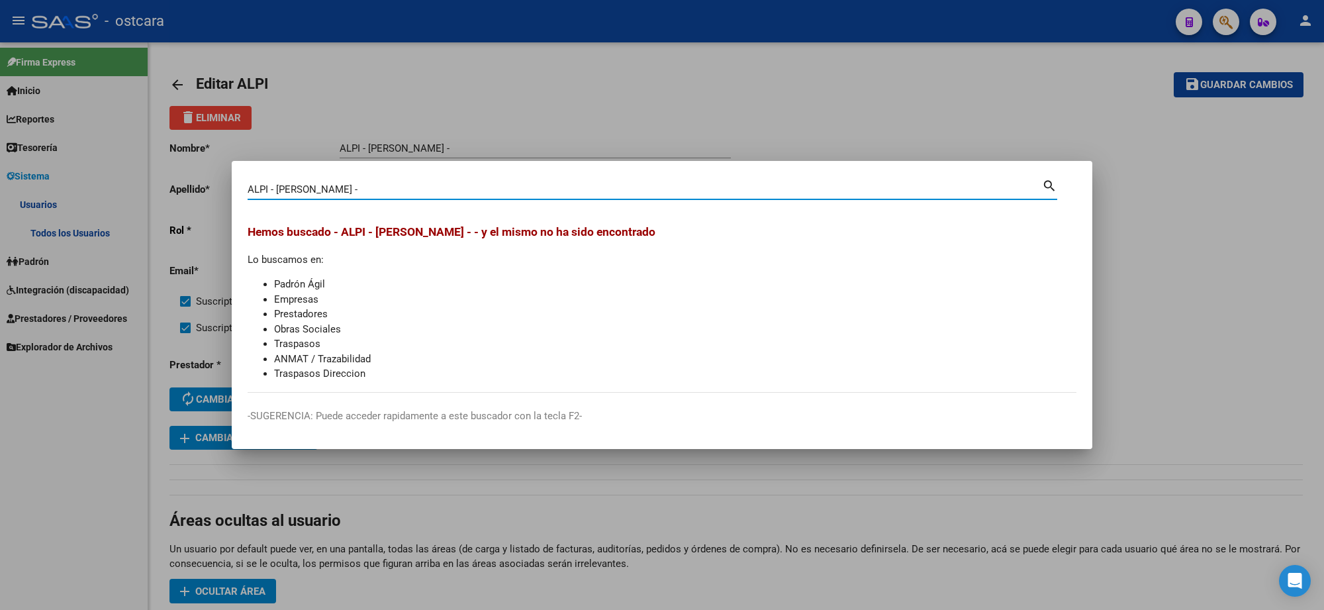
click at [276, 190] on input "ALPI - [PERSON_NAME] -" at bounding box center [645, 189] width 795 height 12
type input "ALPI"
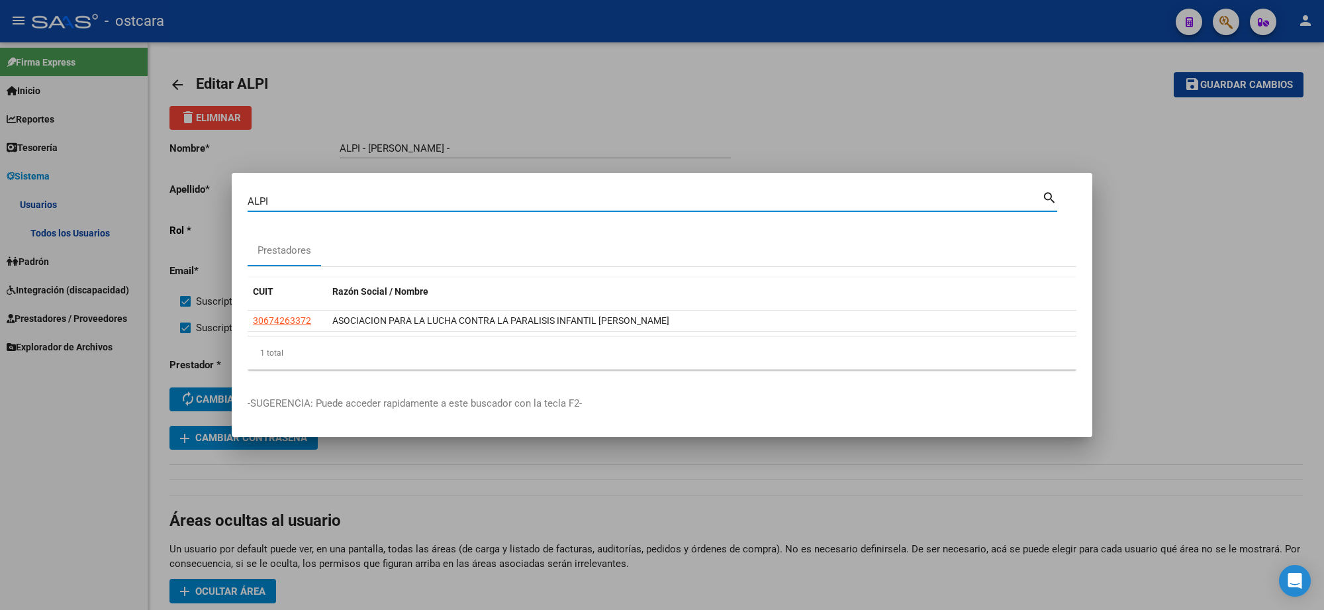
click at [1028, 66] on div at bounding box center [662, 305] width 1324 height 610
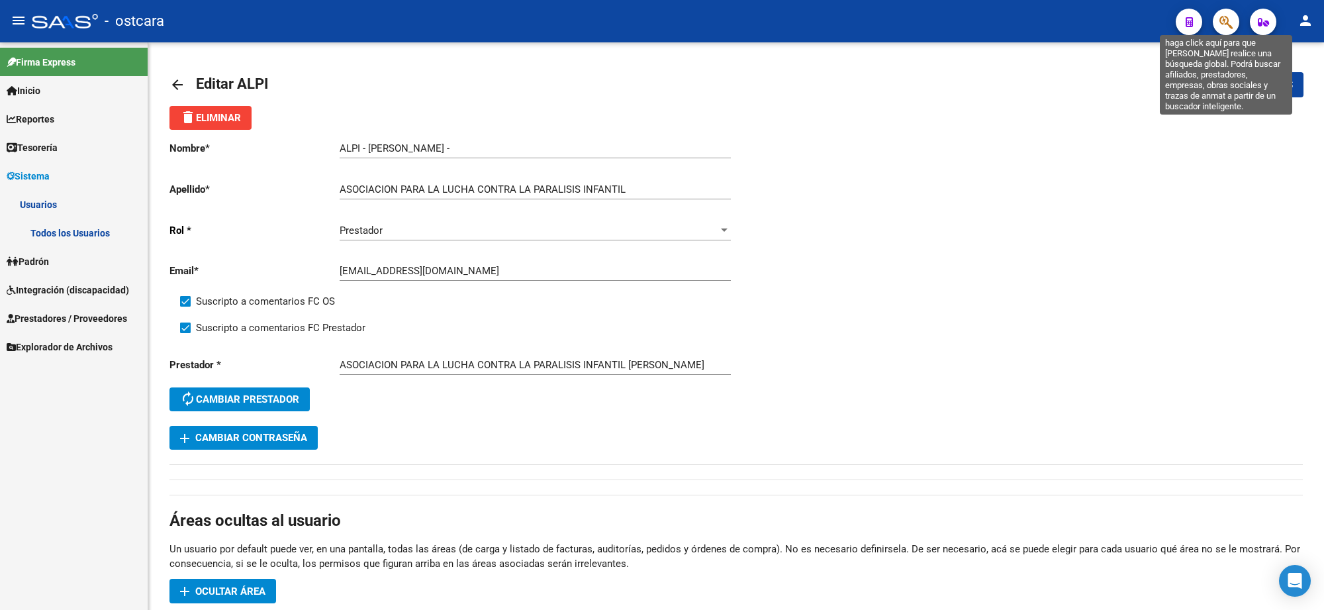
click at [1226, 23] on icon "button" at bounding box center [1226, 22] width 13 height 15
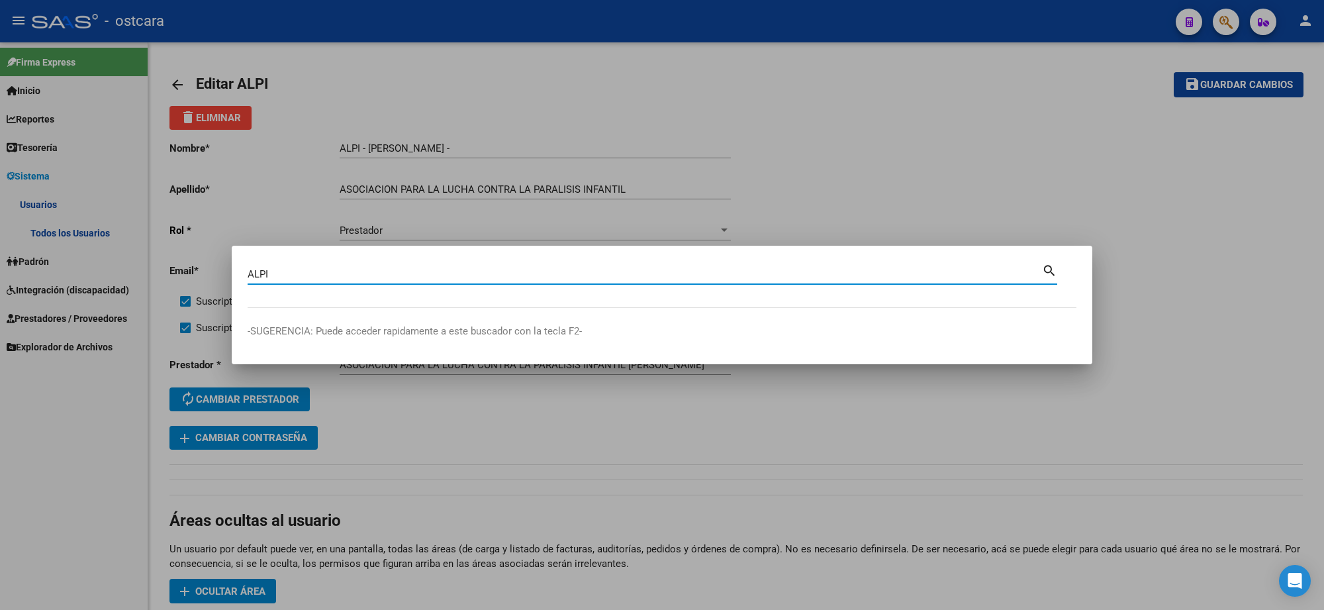
type input "ALPI"
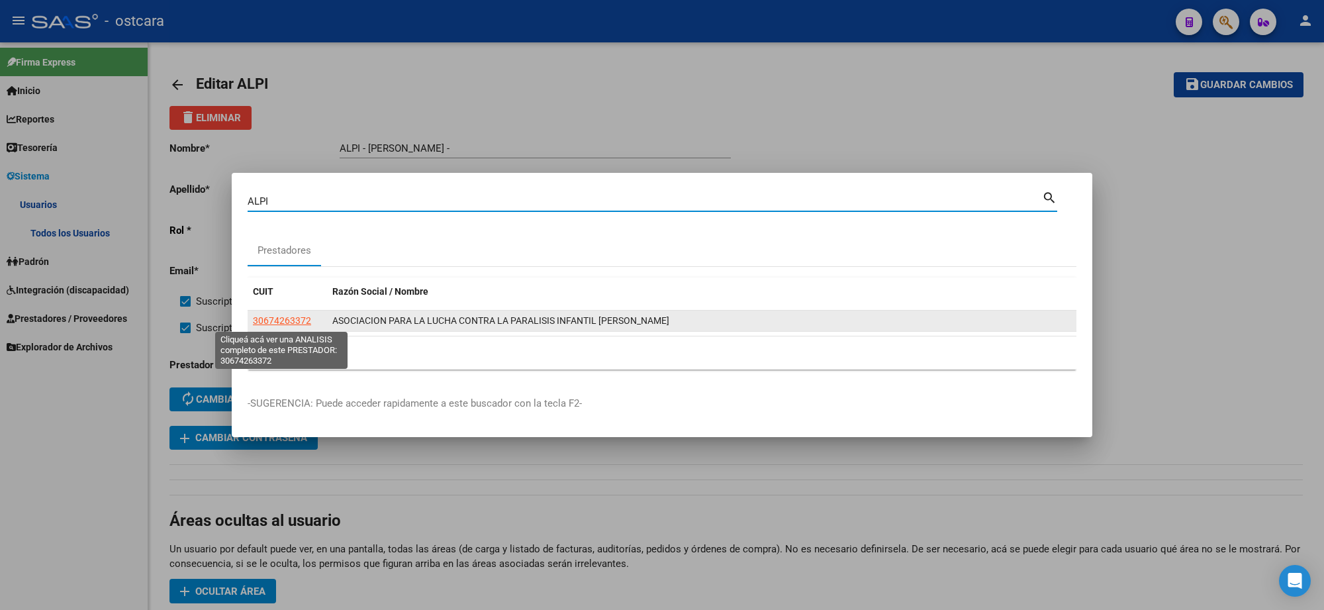
click at [263, 321] on span "30674263372" at bounding box center [282, 320] width 58 height 11
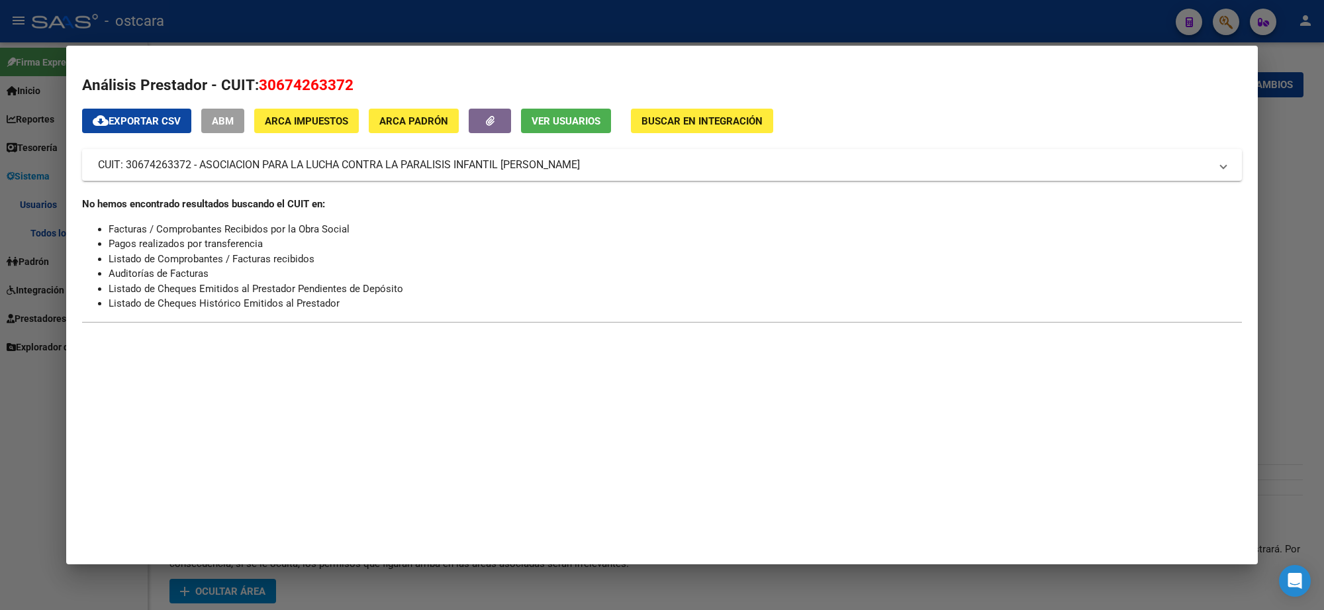
click at [552, 120] on span "Ver Usuarios" at bounding box center [566, 121] width 69 height 12
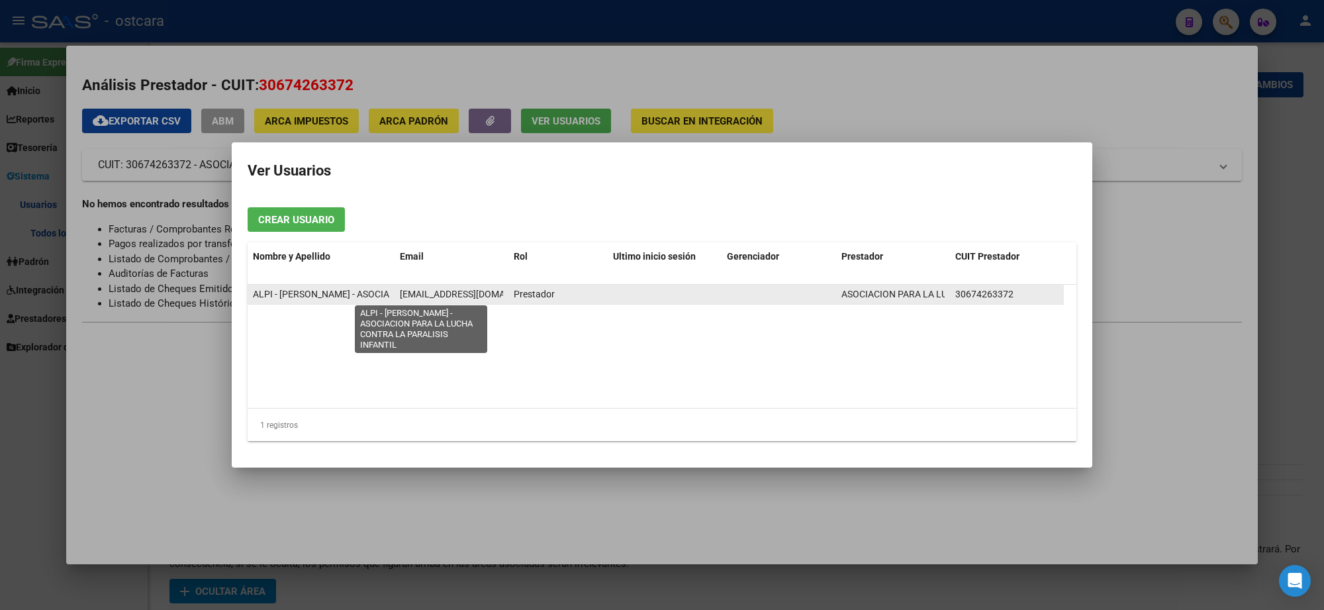
drag, startPoint x: 653, startPoint y: 295, endPoint x: 281, endPoint y: 288, distance: 371.5
click at [299, 289] on div "ALPI - [PERSON_NAME] - ASOCIACION PARA LA LUCHA CONTRA LA PARALISIS INFANTIL [E…" at bounding box center [656, 295] width 816 height 20
drag, startPoint x: 254, startPoint y: 293, endPoint x: 626, endPoint y: 290, distance: 372.1
click at [626, 290] on div "ALPI - [PERSON_NAME] - ASOCIACION PARA LA LUCHA CONTRA LA PARALISIS INFANTIL [E…" at bounding box center [656, 295] width 816 height 20
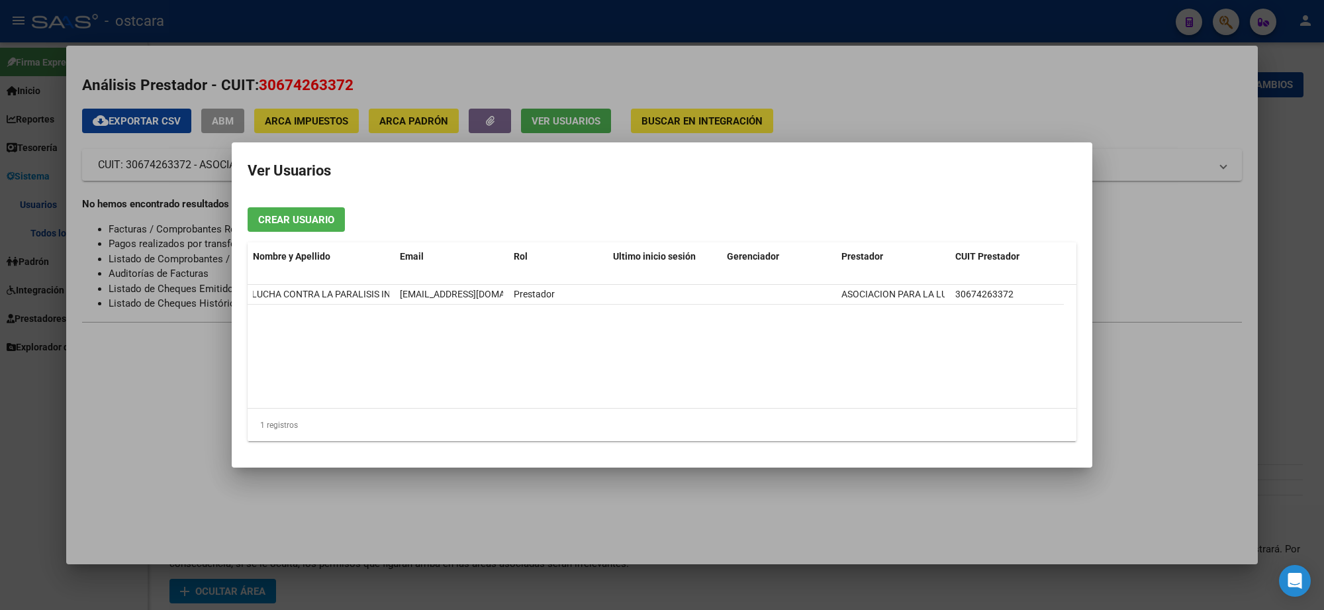
copy div "ALPI - [PERSON_NAME] - ASOCIACION PARA LA LUCHA CONTRA LA PARALISIS INFANTIL [E…"
